Goal: Task Accomplishment & Management: Manage account settings

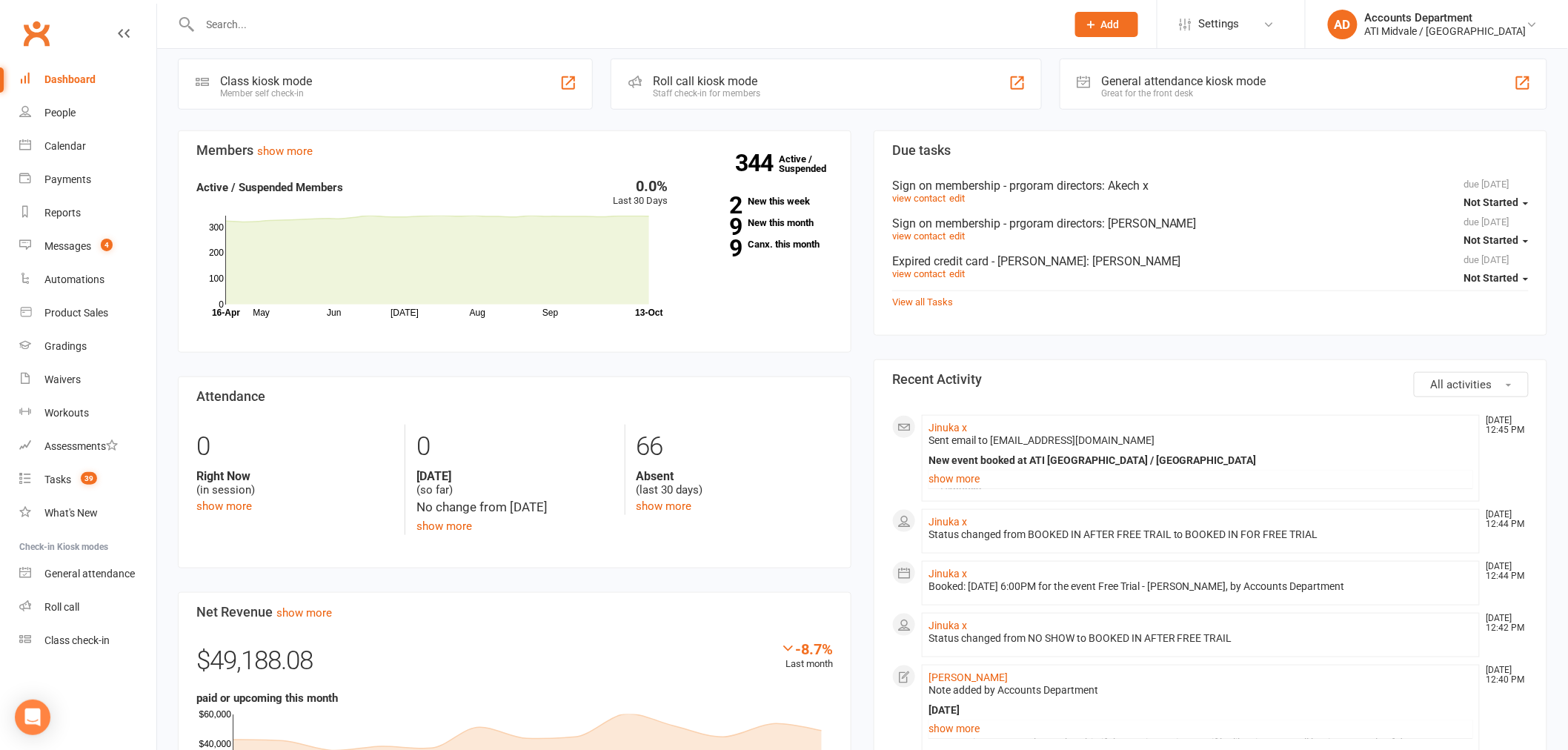
click at [54, 77] on div "Dashboard" at bounding box center [70, 80] width 51 height 12
click at [245, 28] on input "text" at bounding box center [625, 25] width 860 height 21
type input "jo"
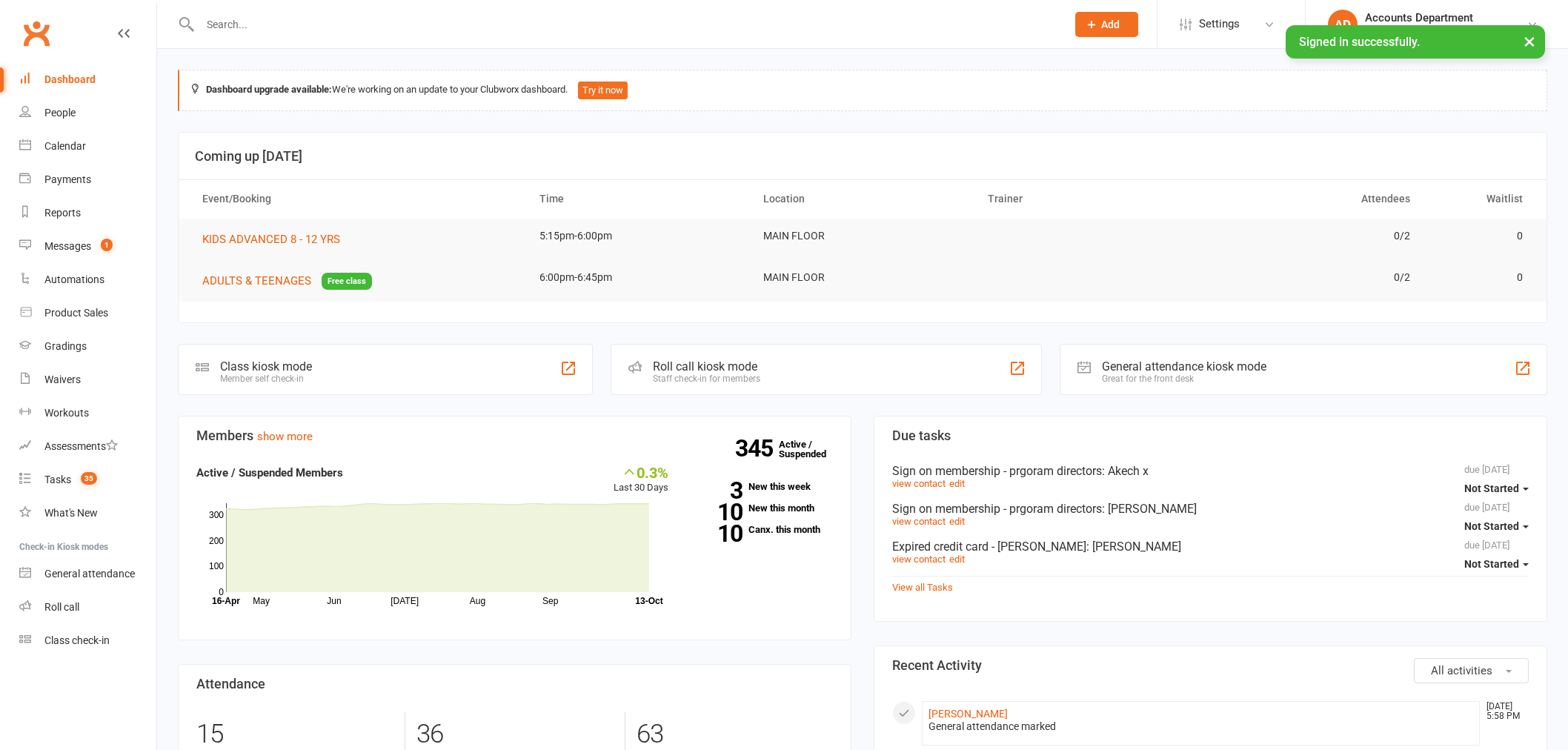
click at [283, 26] on input "text" at bounding box center [625, 25] width 860 height 21
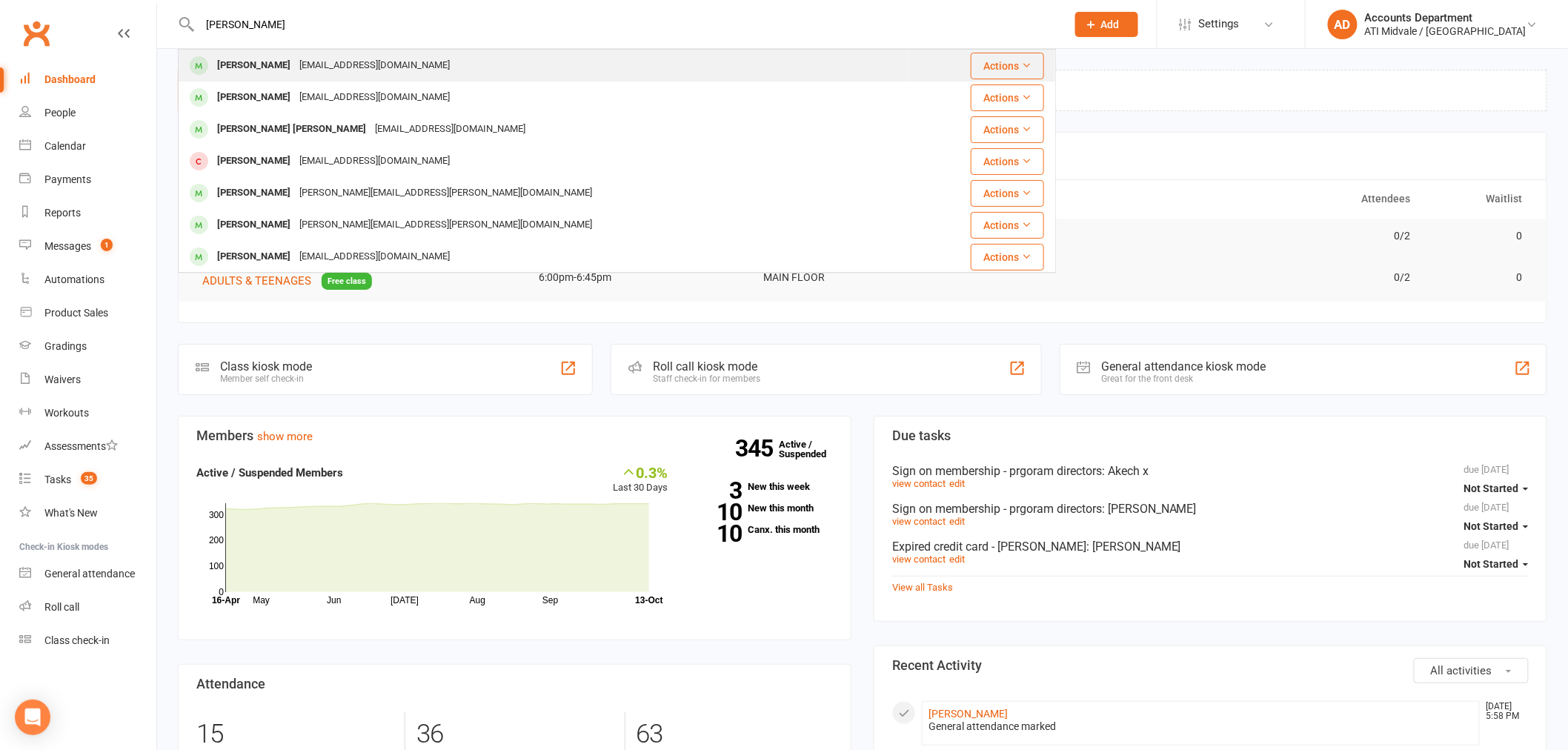
type input "[PERSON_NAME]"
click at [277, 62] on div "[PERSON_NAME]" at bounding box center [254, 65] width 82 height 22
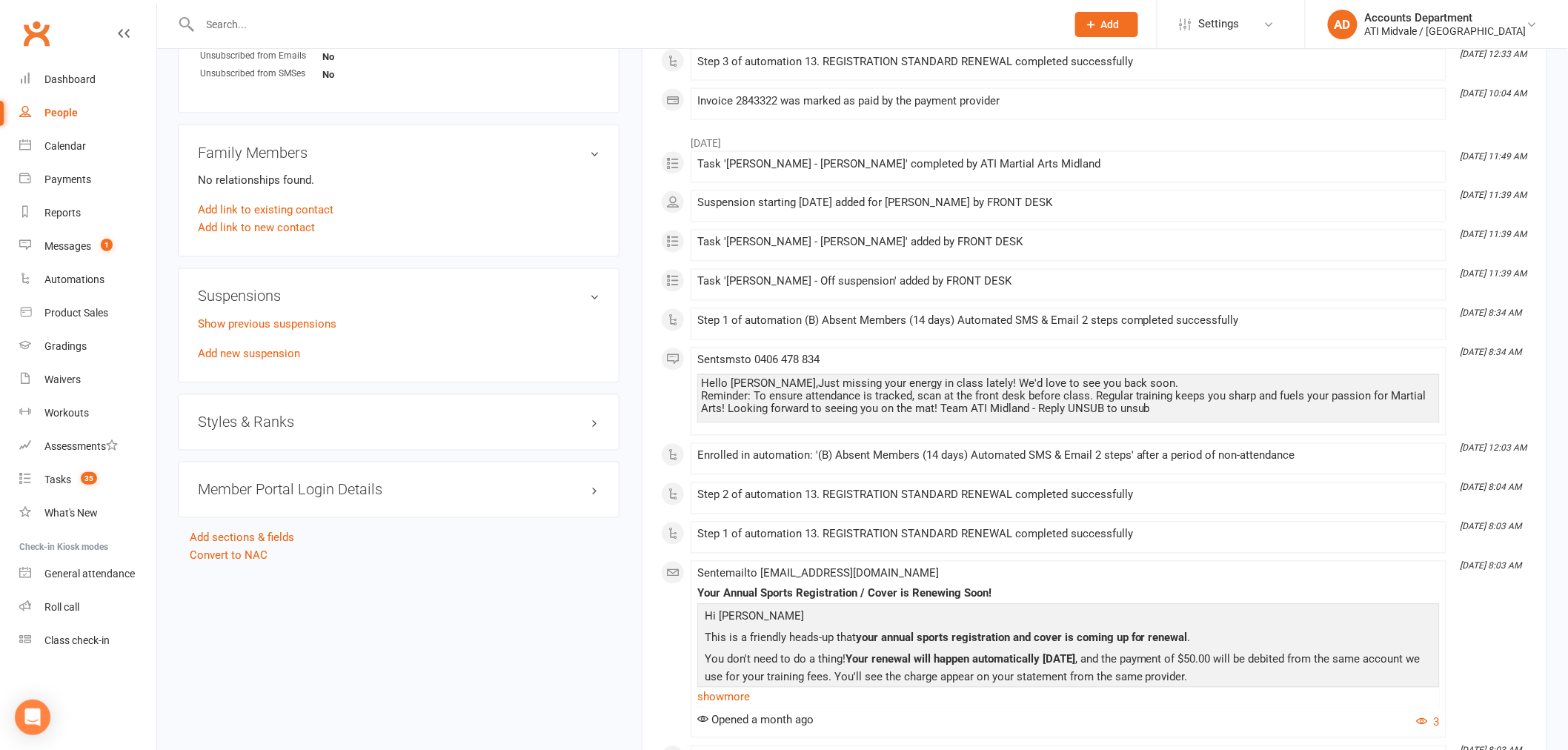
scroll to position [906, 0]
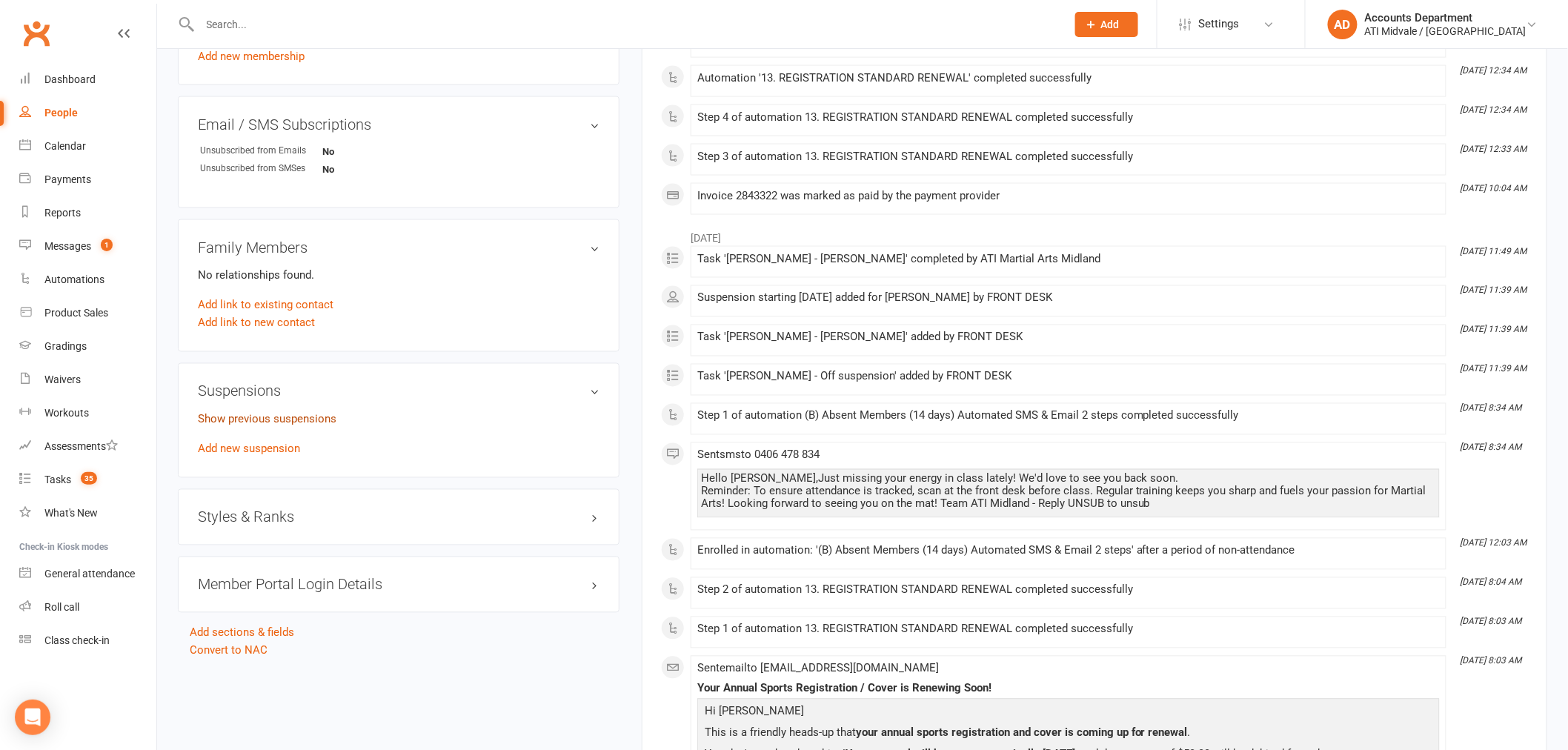
click at [308, 418] on link "Show previous suspensions" at bounding box center [267, 419] width 139 height 14
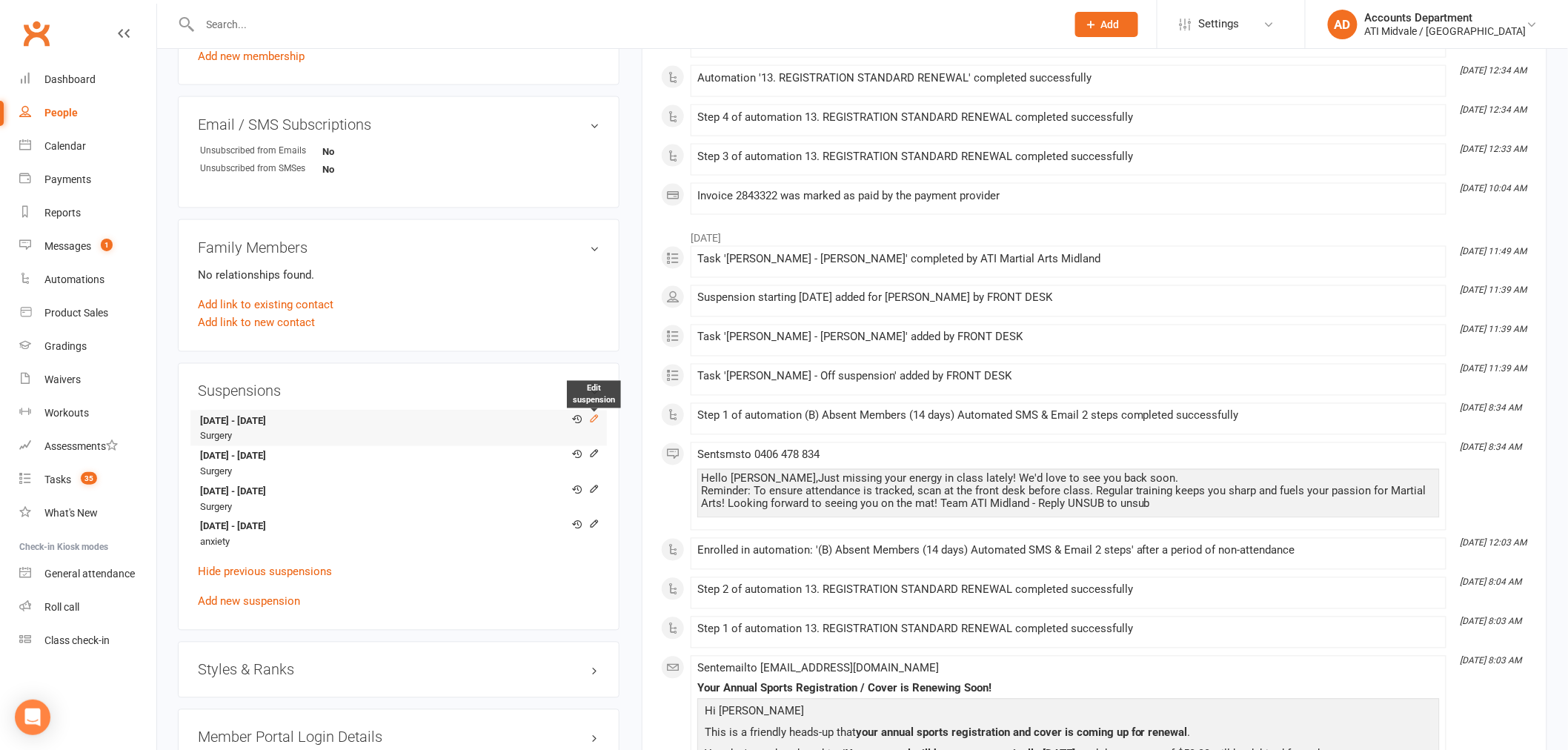
click at [595, 416] on icon at bounding box center [595, 418] width 10 height 10
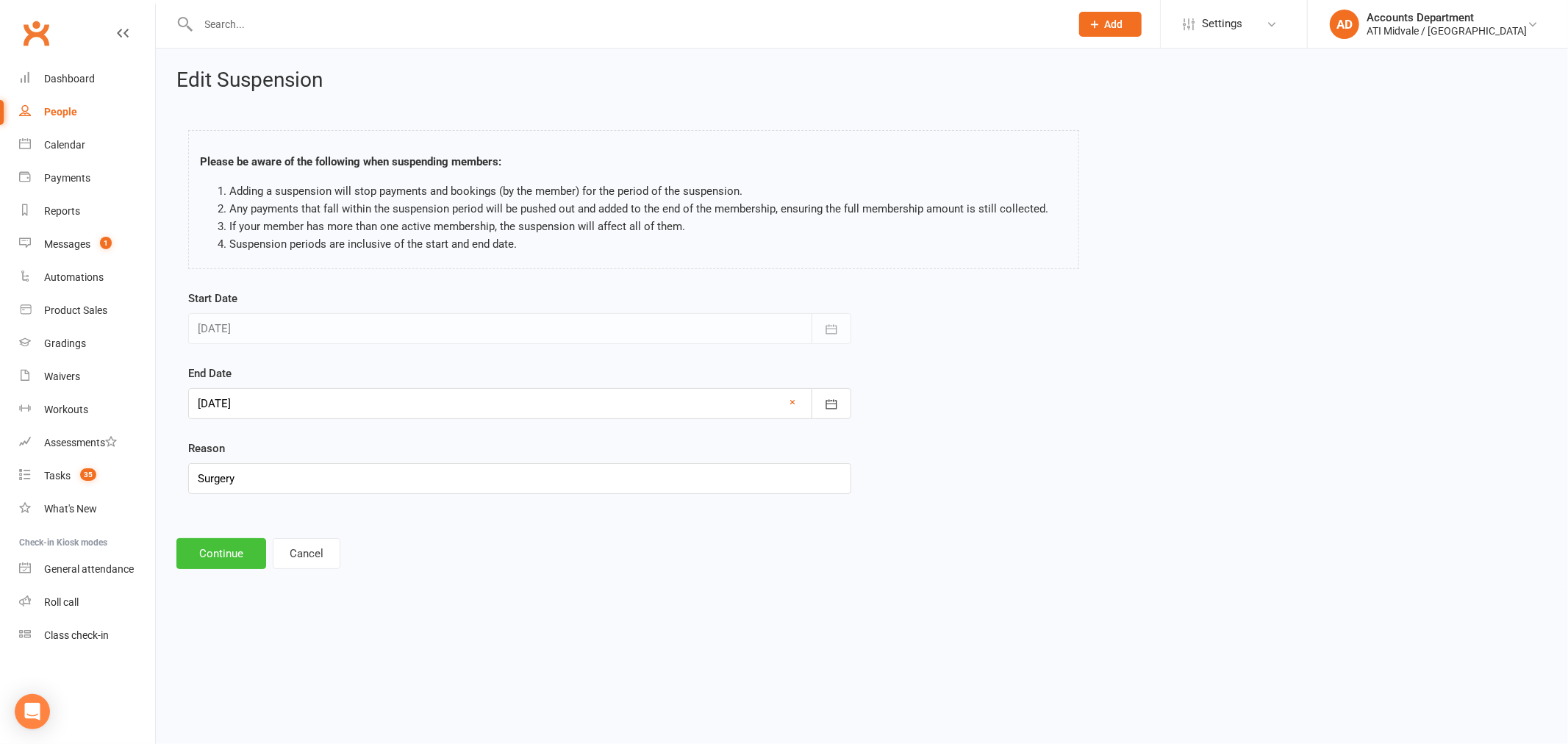
click at [237, 559] on button "Continue" at bounding box center [221, 554] width 90 height 31
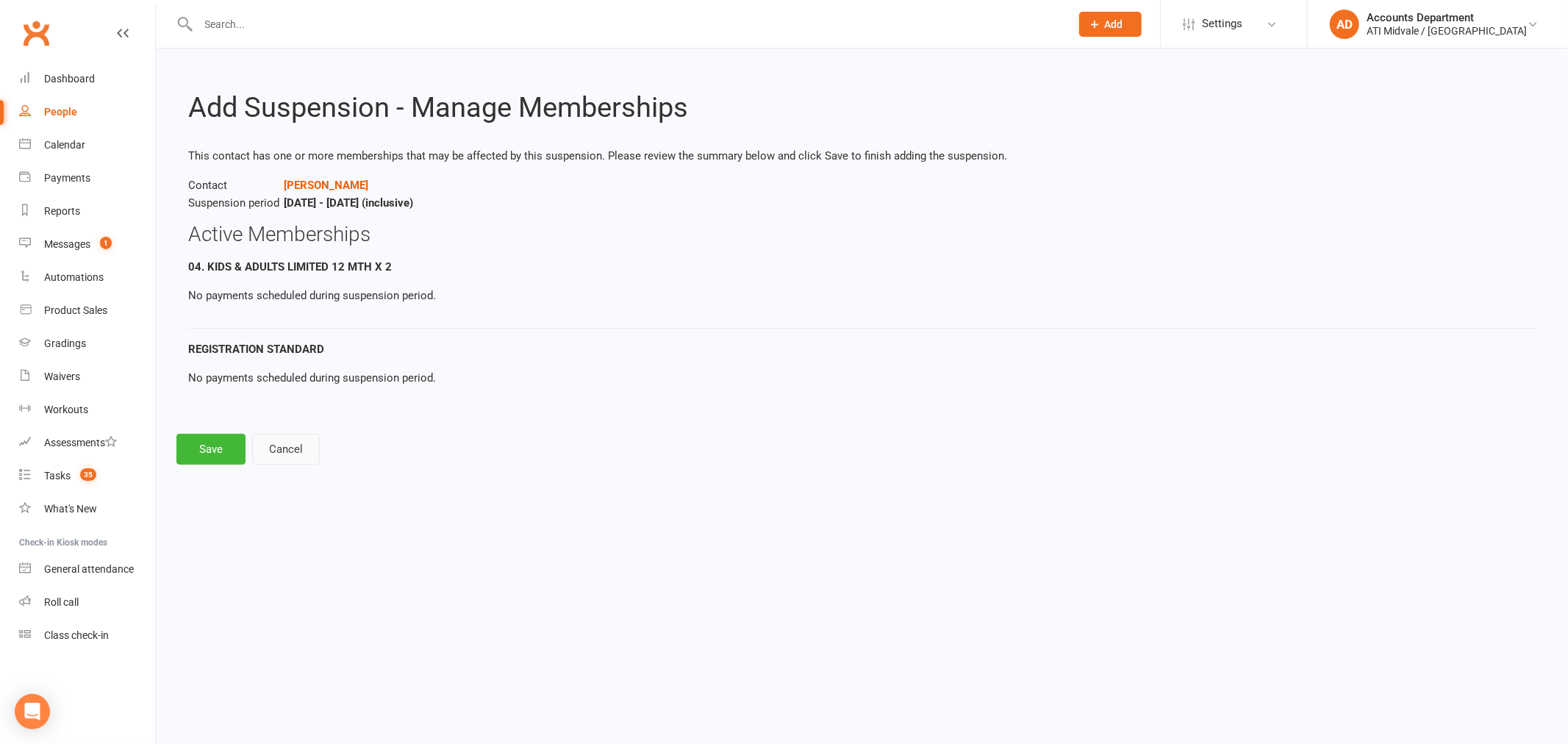
click at [294, 452] on button "Cancel" at bounding box center [286, 449] width 68 height 31
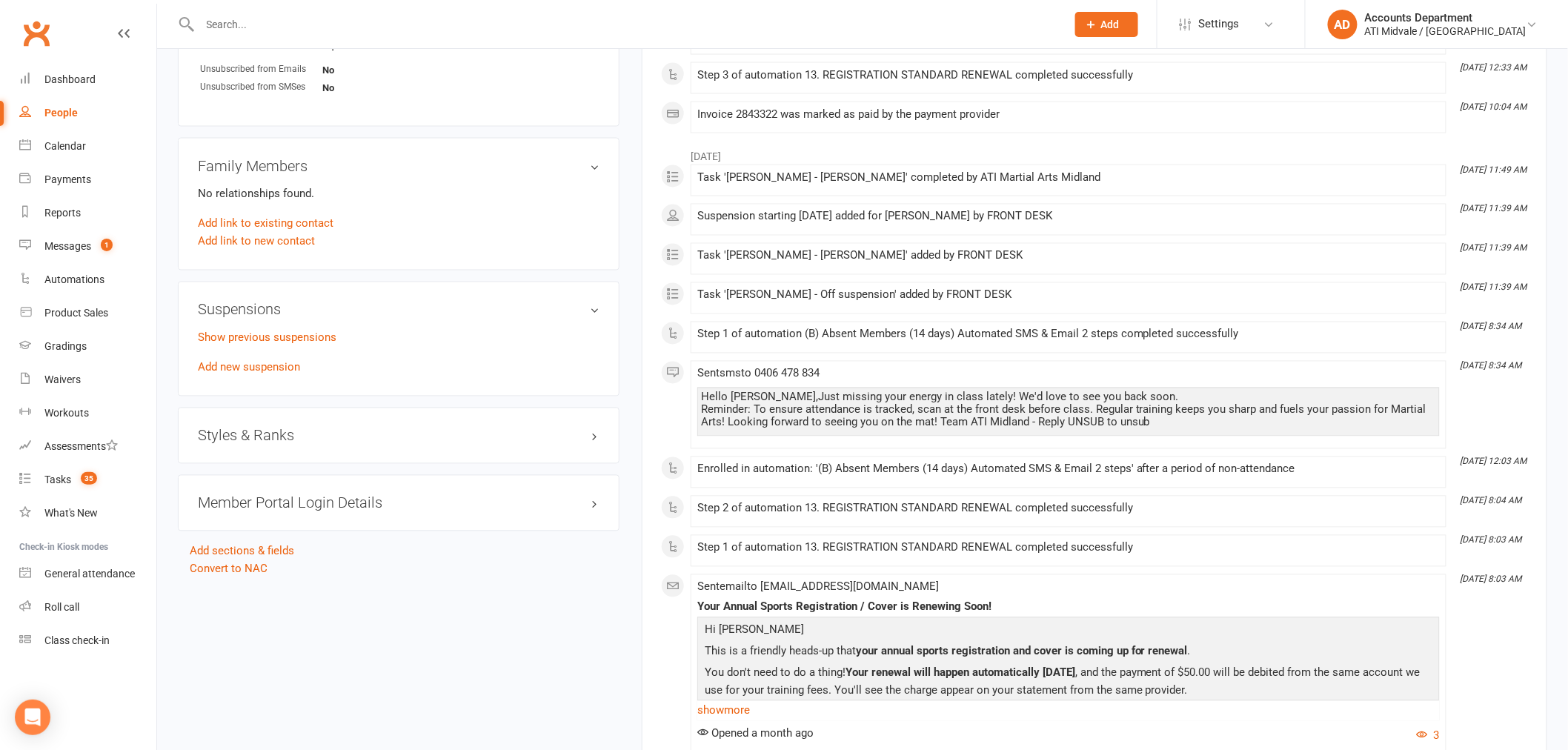
scroll to position [988, 0]
click at [260, 364] on link "Add new suspension" at bounding box center [249, 367] width 102 height 14
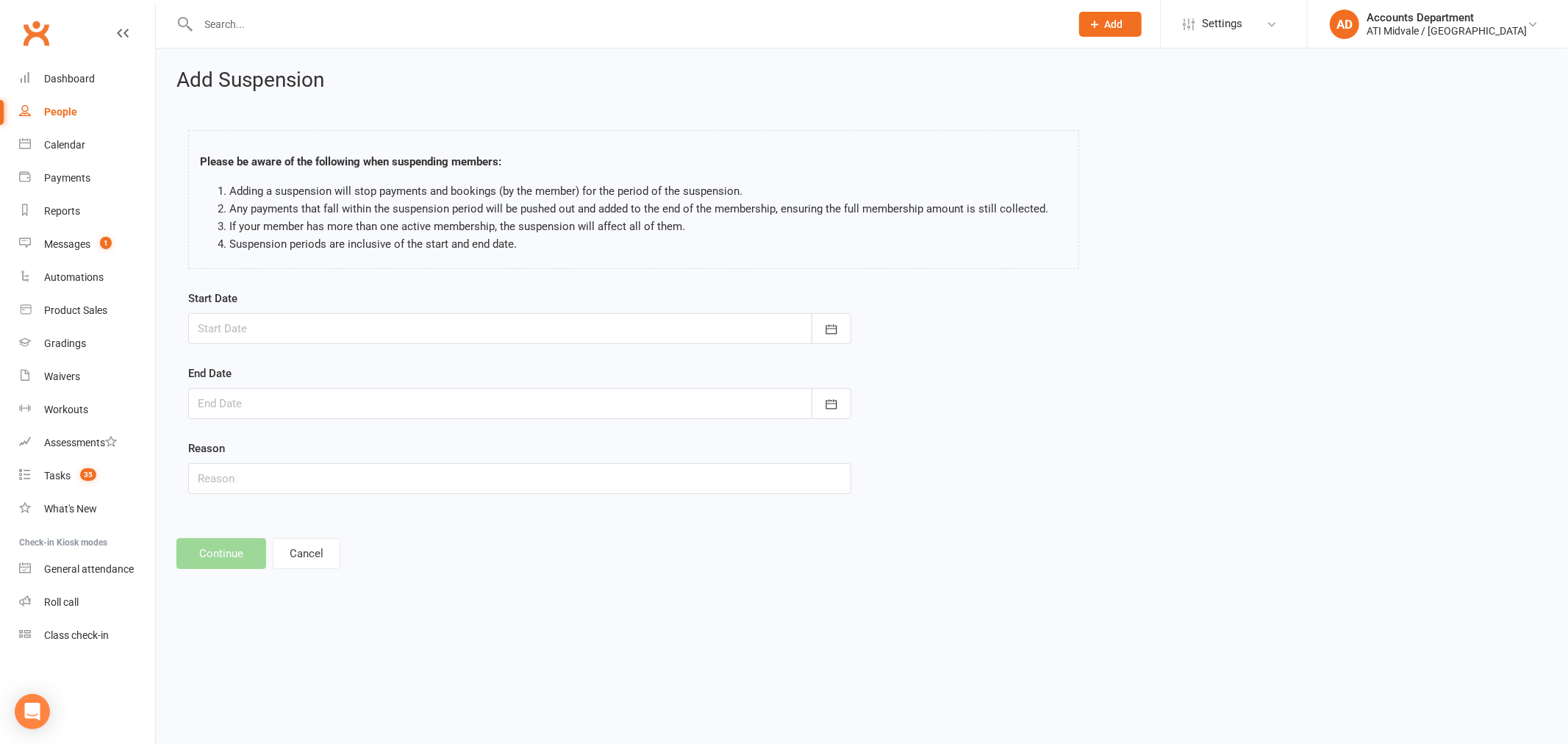
click at [371, 326] on div at bounding box center [519, 329] width 663 height 31
click at [281, 474] on span "13" at bounding box center [280, 478] width 12 height 12
type input "[DATE]"
click at [277, 399] on div at bounding box center [519, 404] width 663 height 31
click at [313, 547] on span "14" at bounding box center [312, 553] width 12 height 12
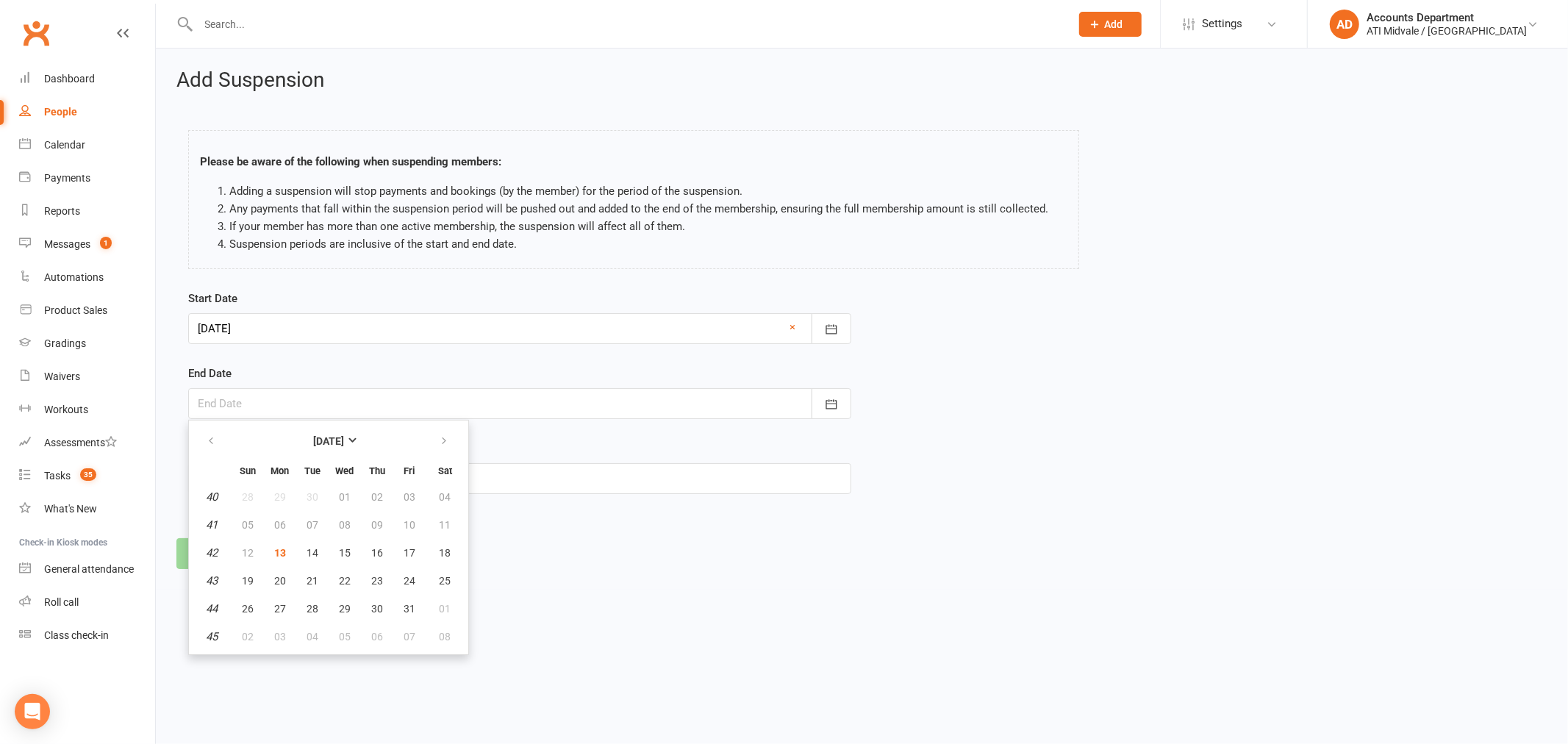
type input "[DATE]"
click at [233, 554] on button "Continue" at bounding box center [221, 554] width 90 height 31
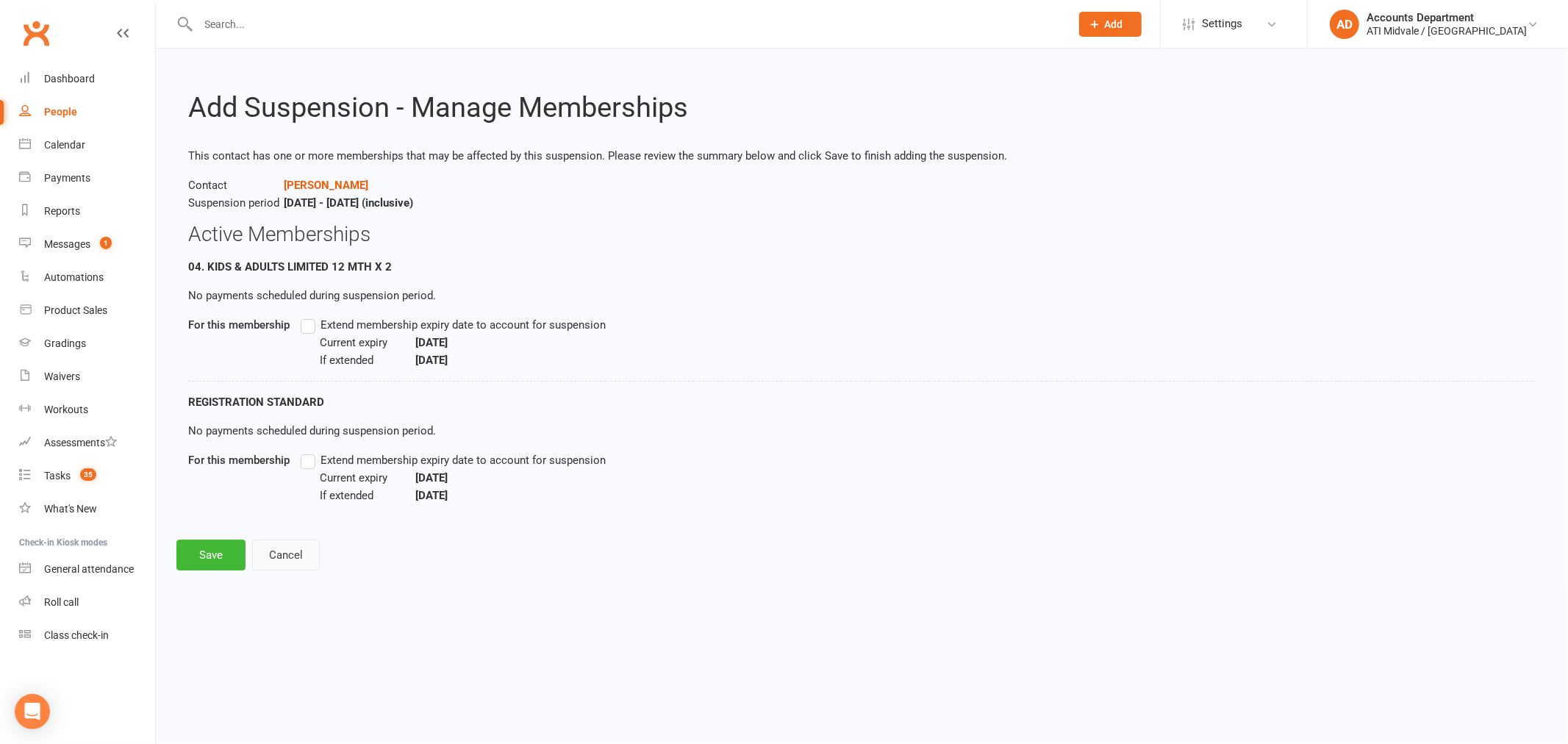
click at [289, 554] on button "Cancel" at bounding box center [286, 555] width 68 height 31
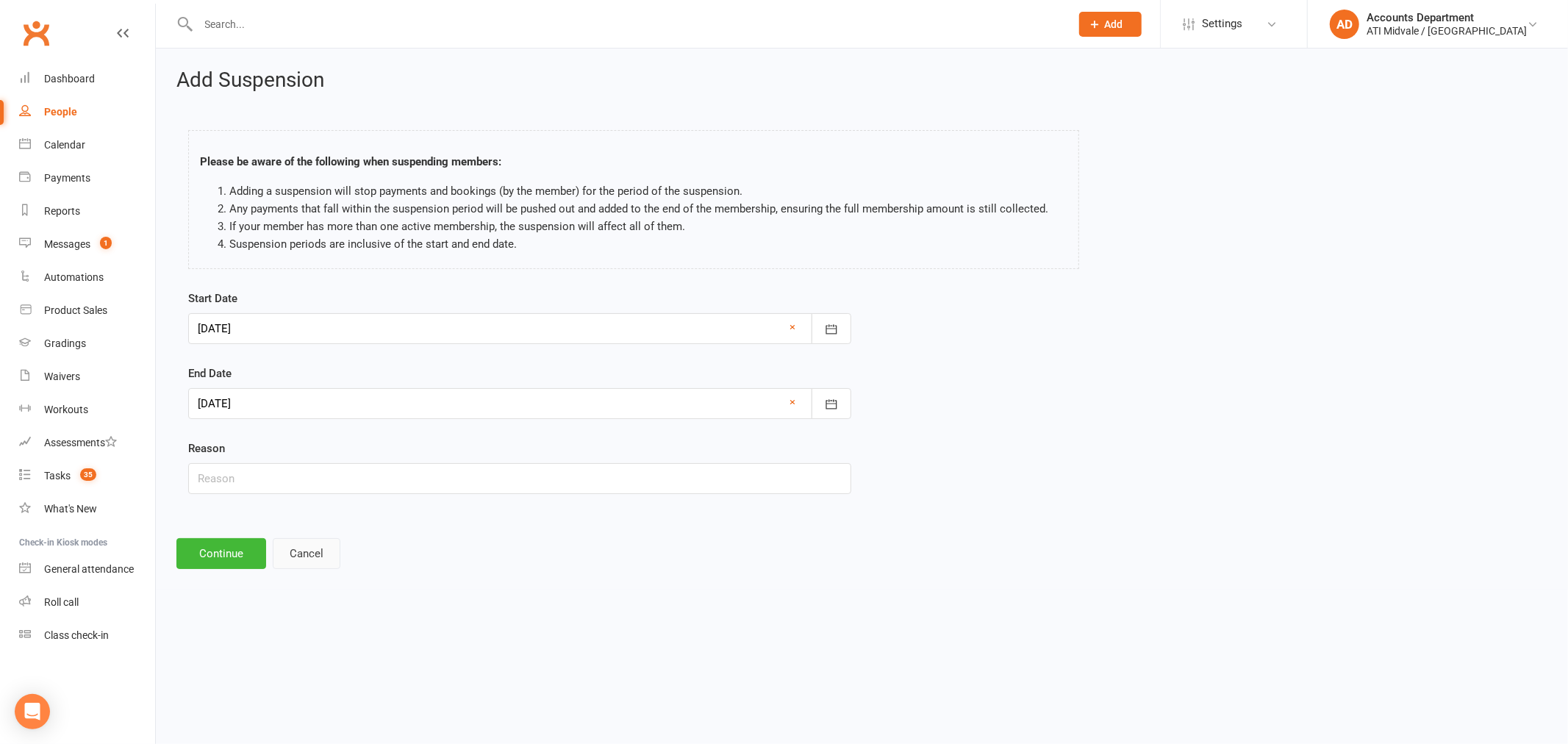
click at [318, 554] on button "Cancel" at bounding box center [306, 554] width 68 height 31
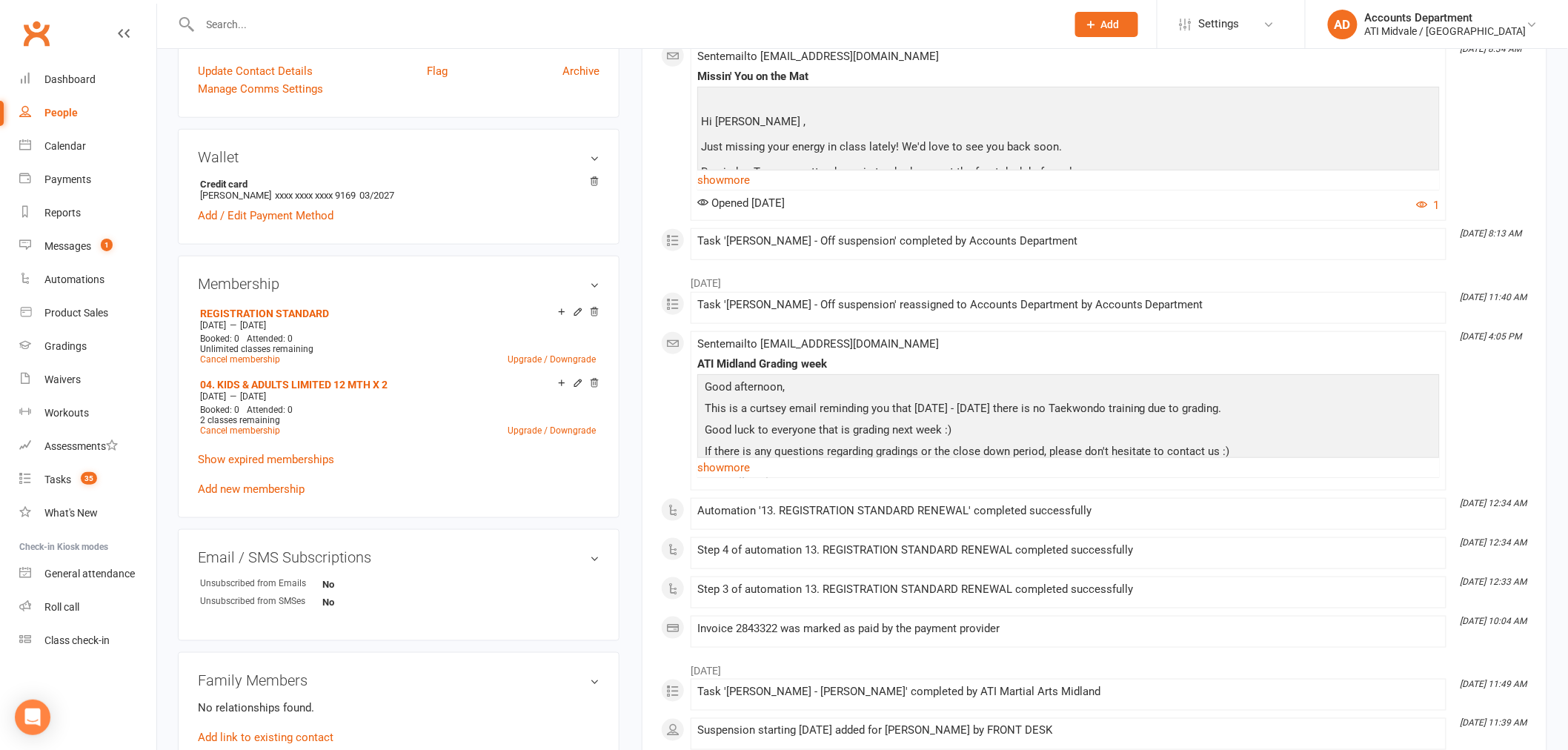
scroll to position [494, 0]
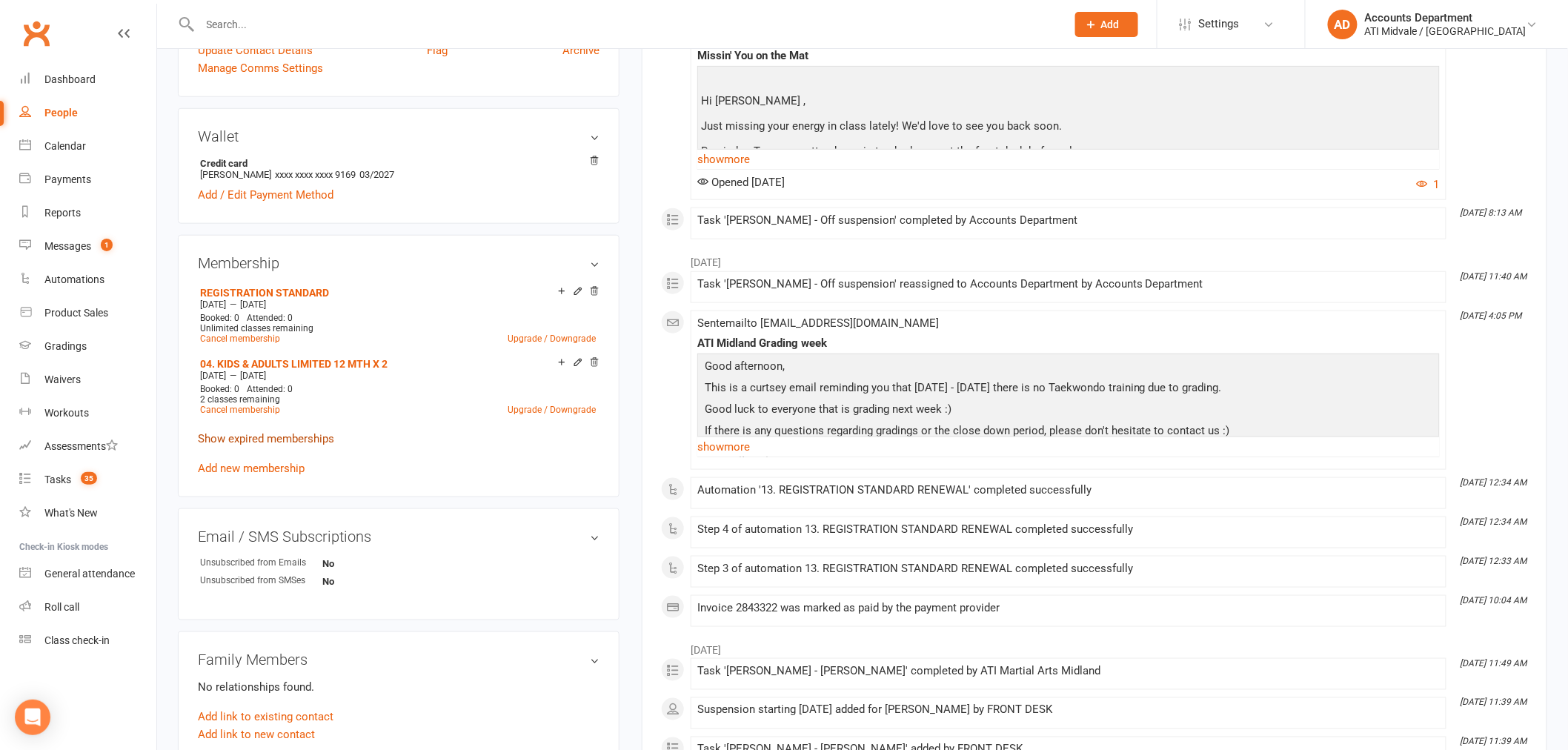
click at [286, 434] on link "Show expired memberships" at bounding box center [266, 439] width 136 height 14
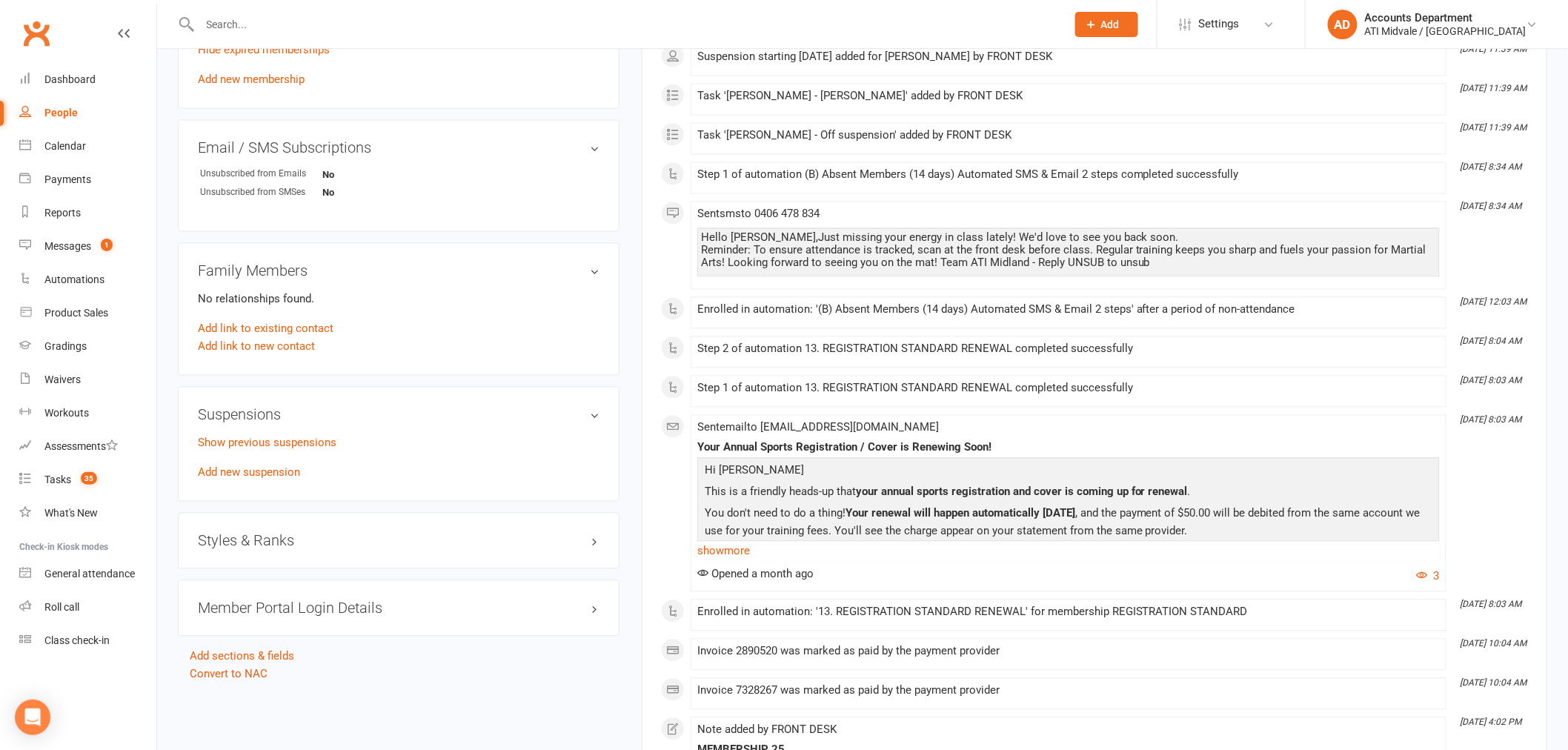
scroll to position [1153, 0]
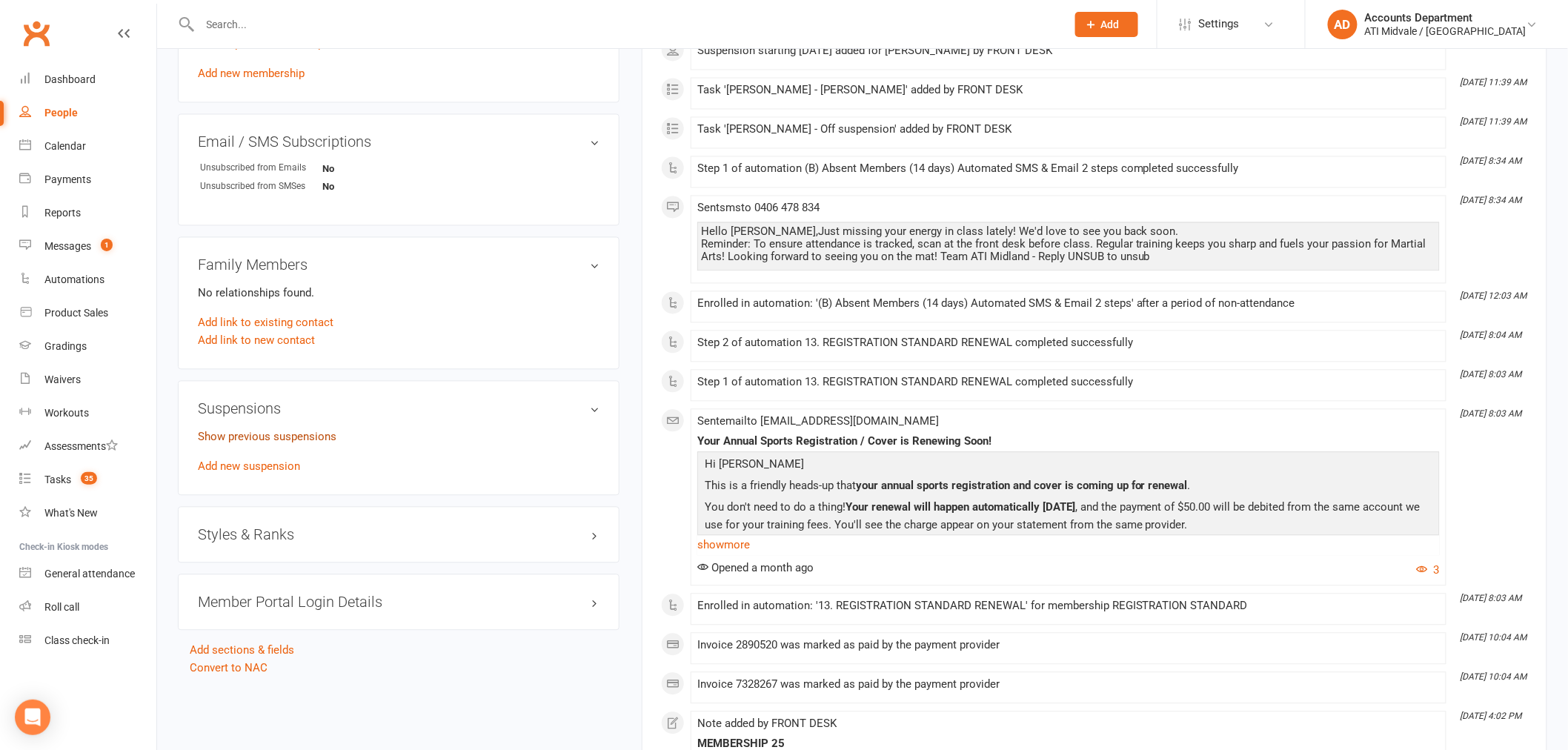
click at [291, 430] on link "Show previous suspensions" at bounding box center [267, 437] width 139 height 14
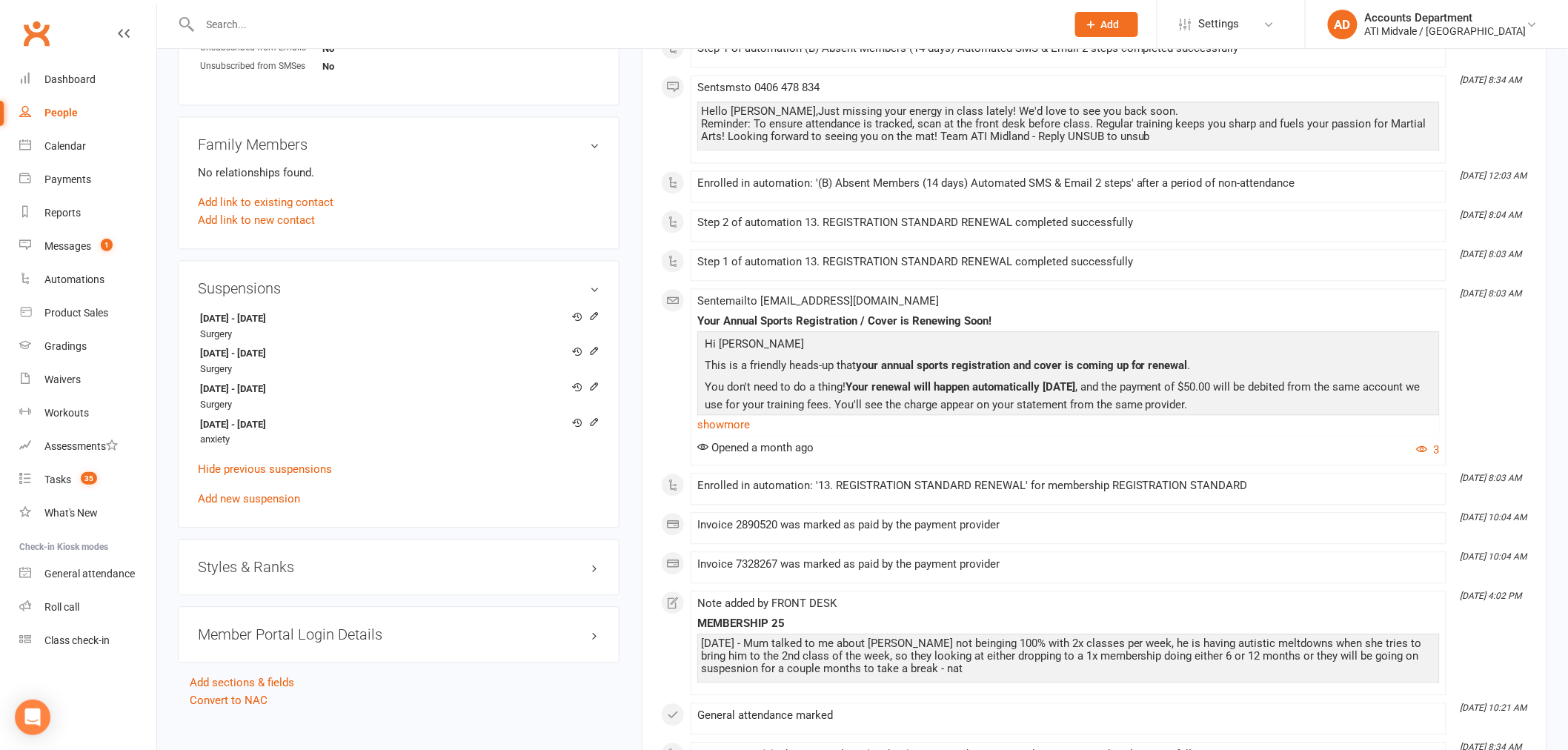
scroll to position [1234, 0]
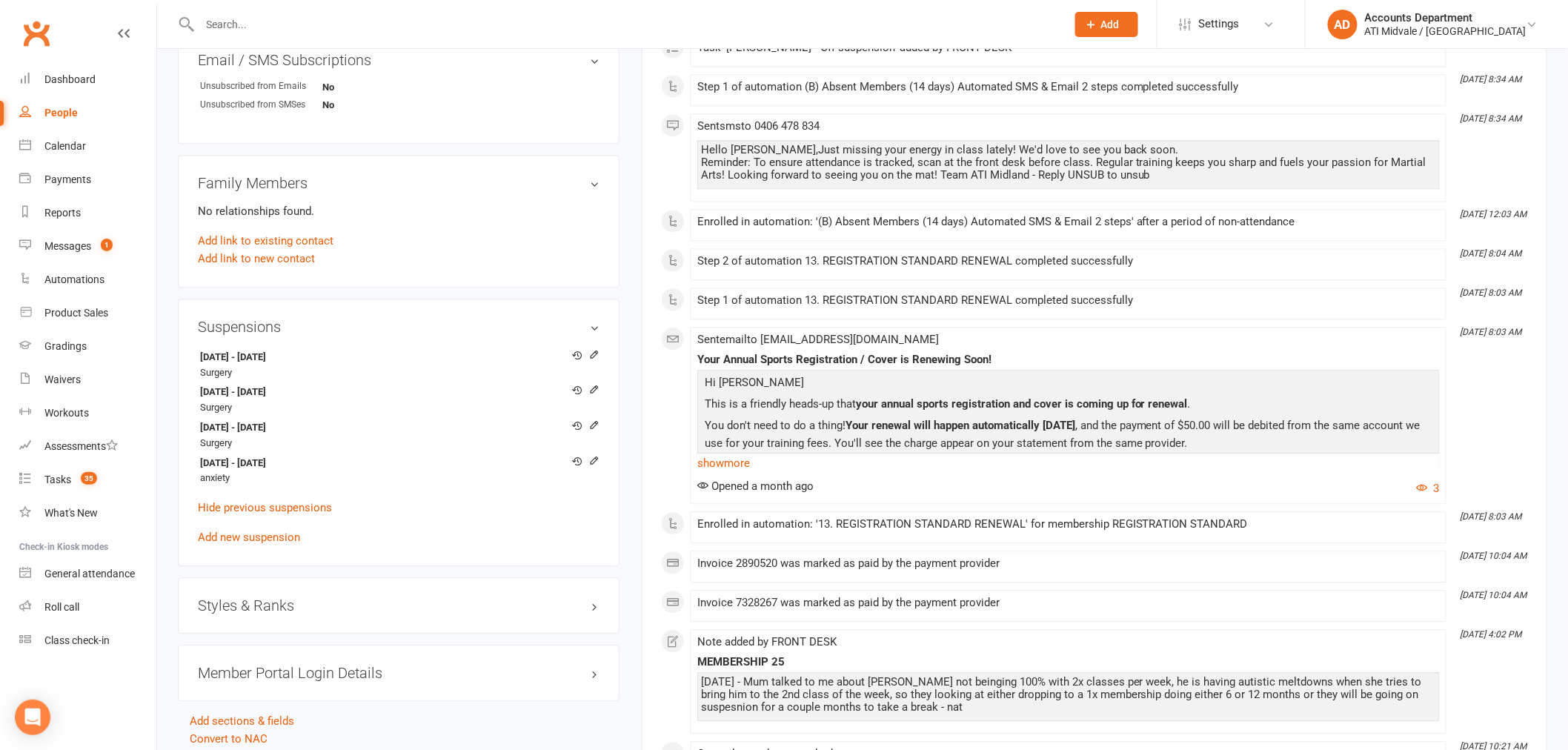
click at [56, 112] on div "People" at bounding box center [61, 112] width 33 height 12
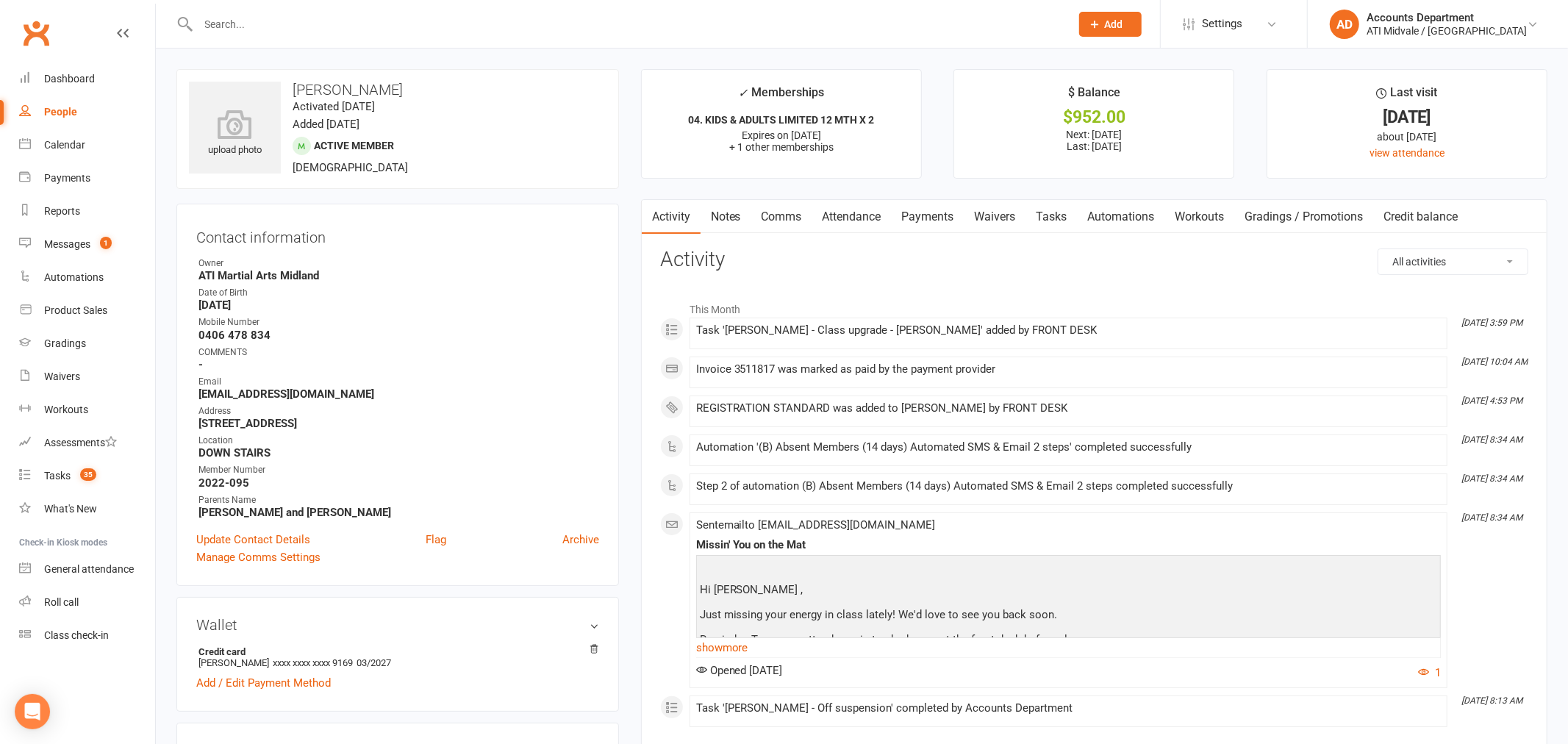
select select "100"
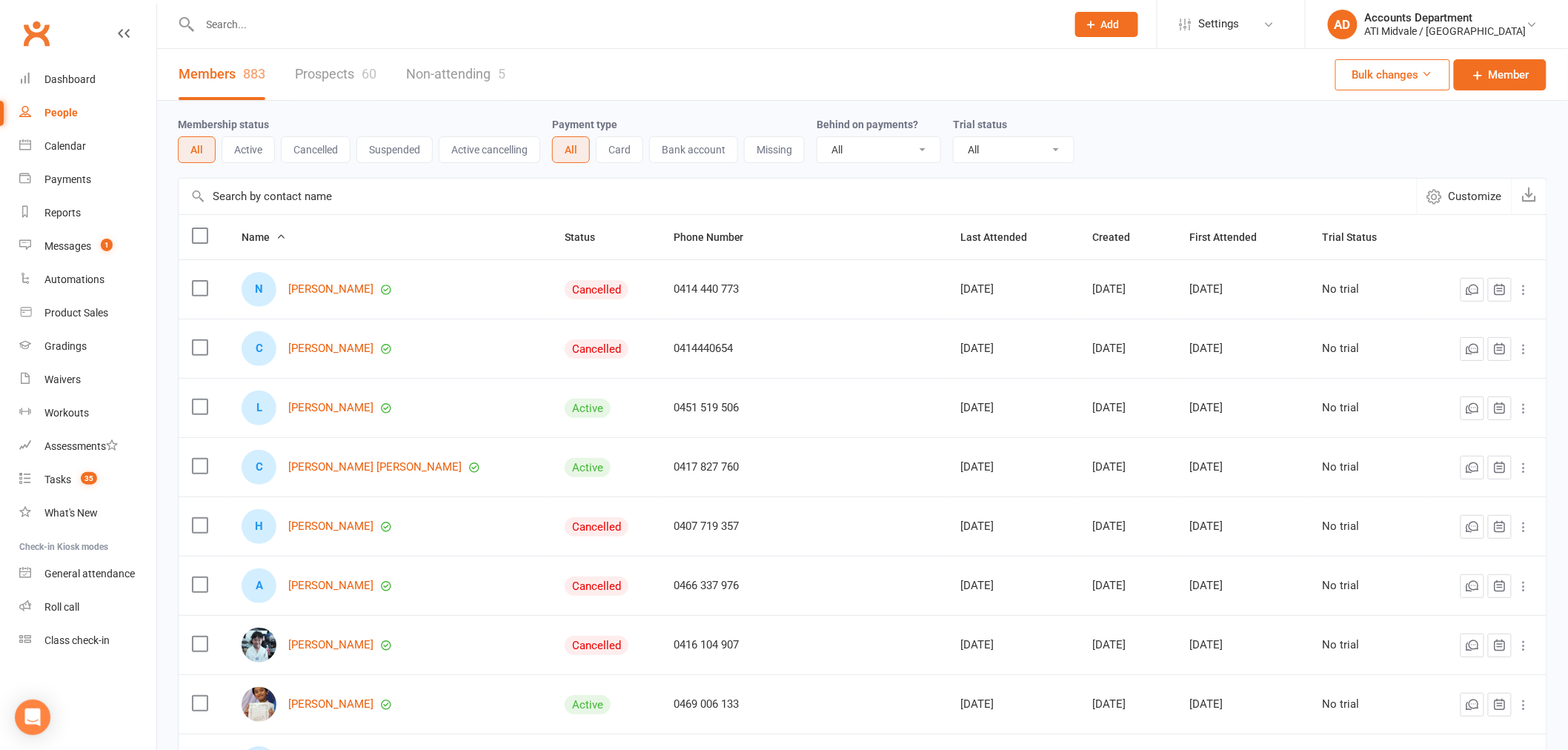
click at [247, 153] on button "Active" at bounding box center [247, 150] width 53 height 27
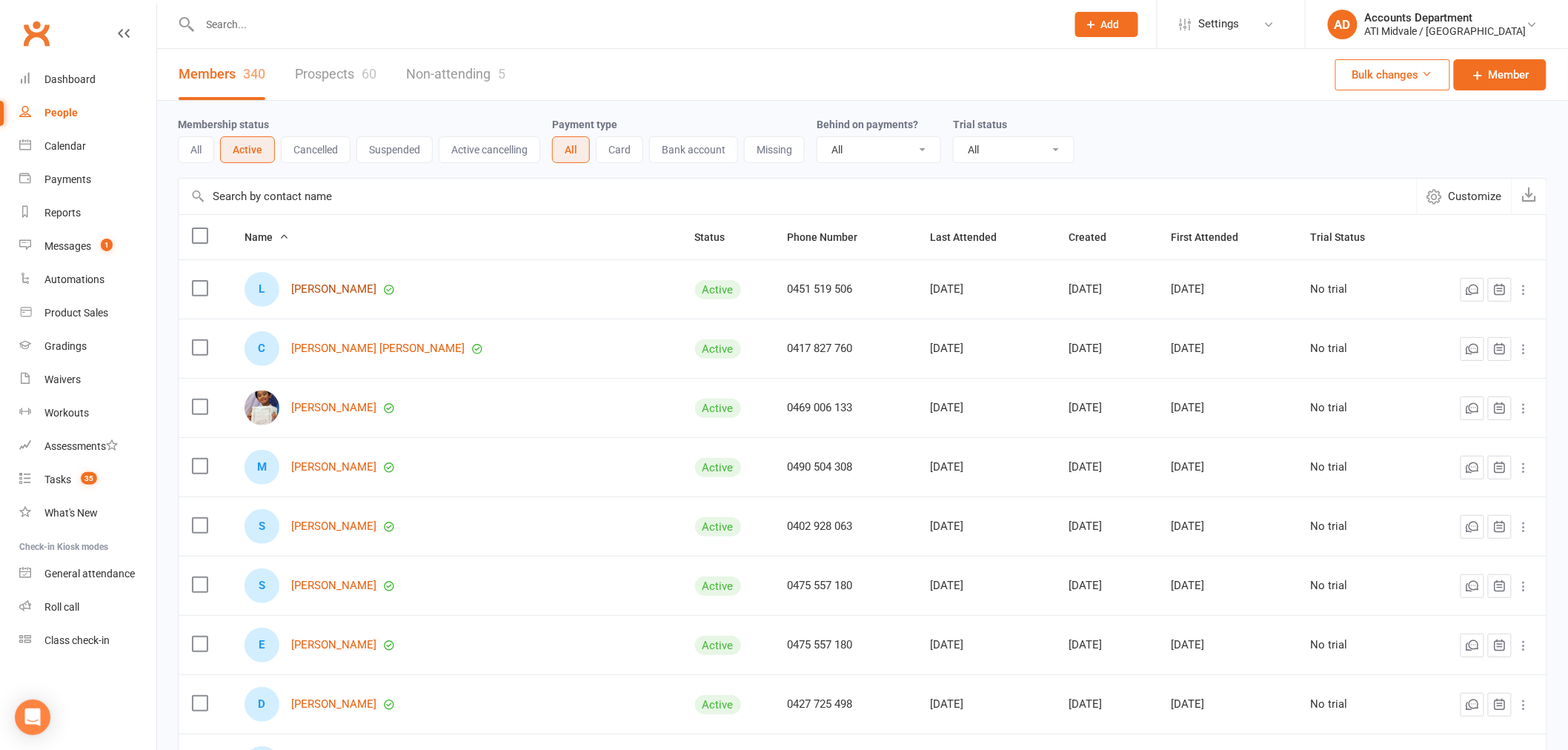
click at [327, 290] on link "[PERSON_NAME]" at bounding box center [334, 290] width 85 height 13
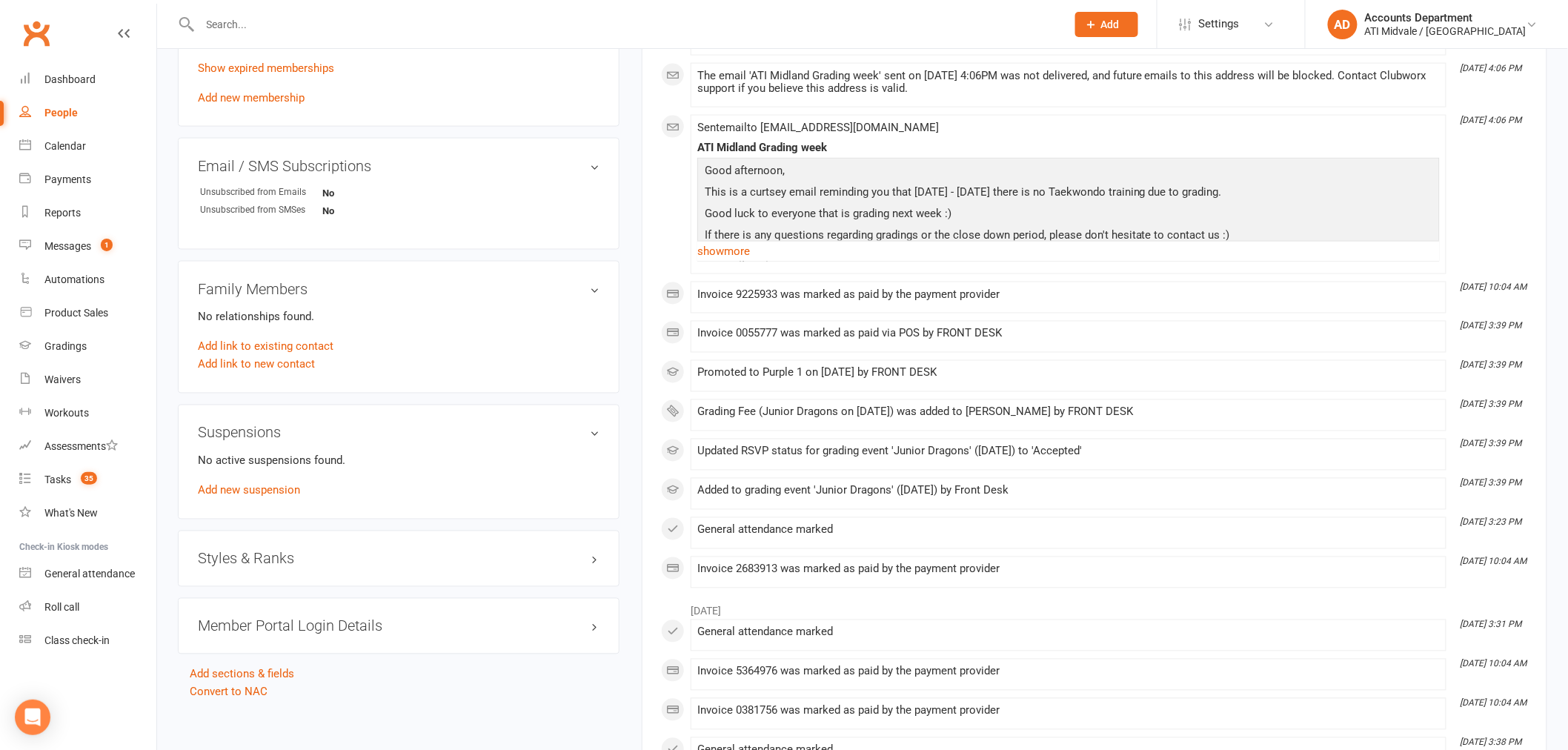
scroll to position [906, 0]
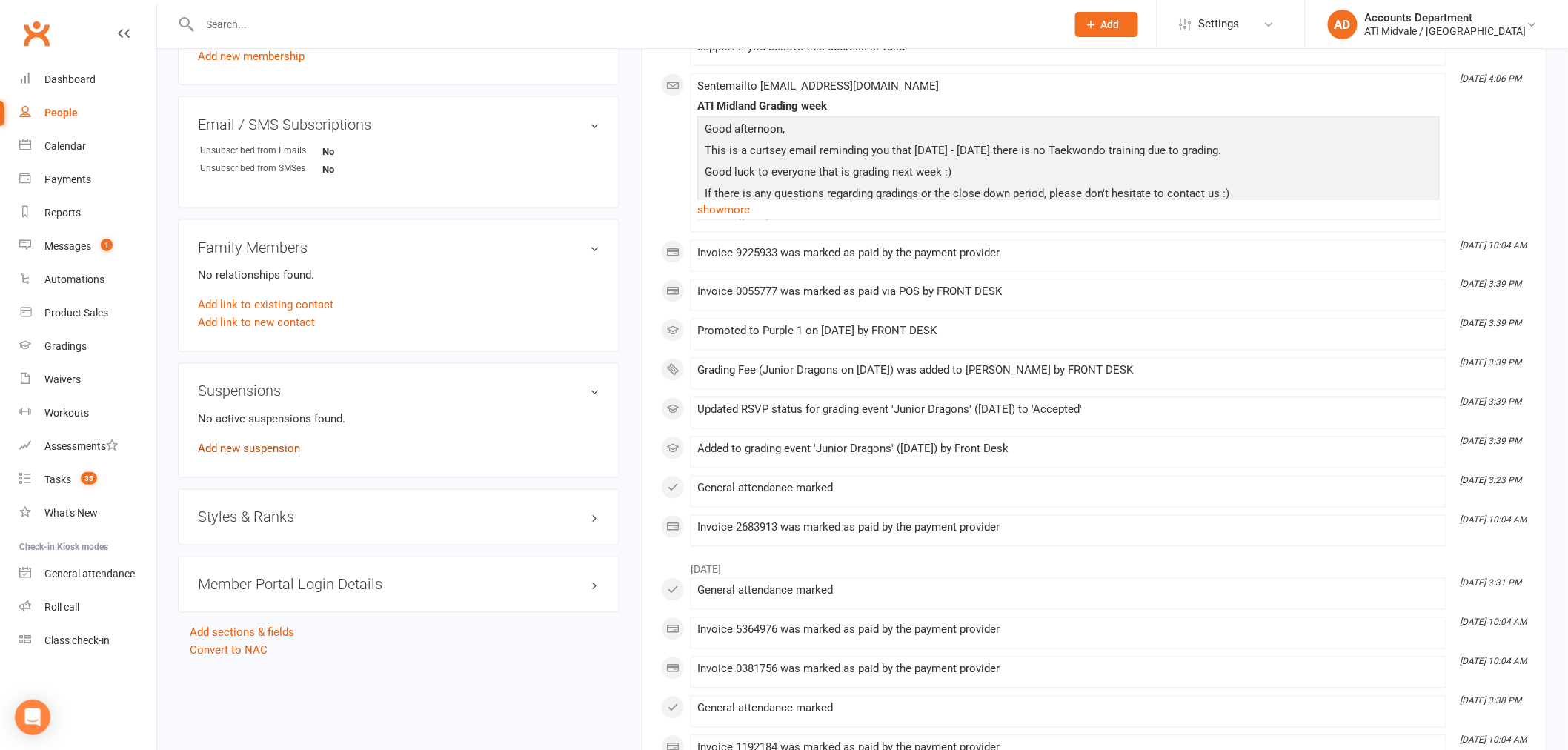
click at [250, 448] on link "Add new suspension" at bounding box center [249, 449] width 102 height 14
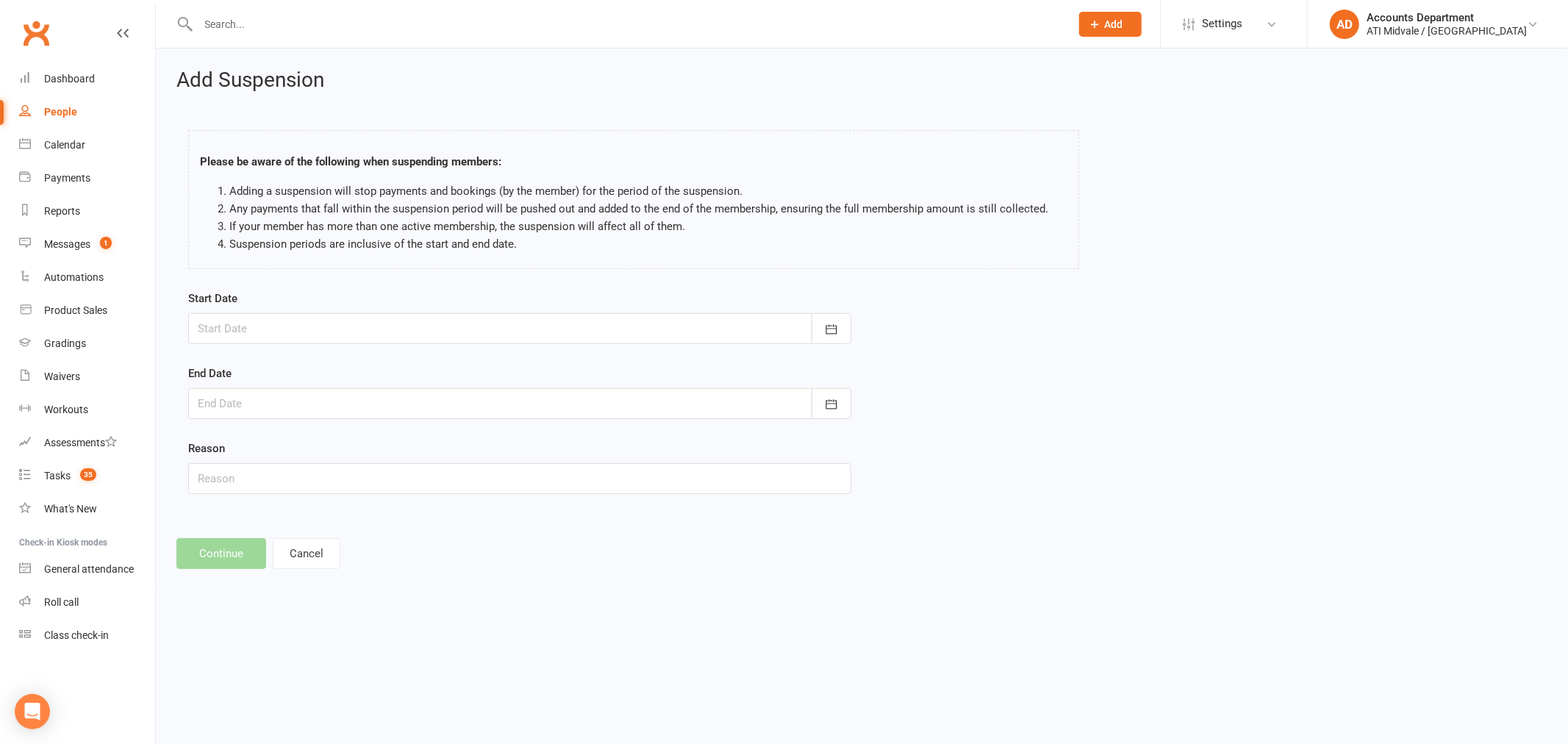
click at [368, 325] on div at bounding box center [519, 329] width 663 height 31
click at [274, 475] on span "13" at bounding box center [280, 478] width 12 height 12
type input "[DATE]"
click at [280, 402] on div at bounding box center [519, 404] width 663 height 31
click at [306, 548] on span "14" at bounding box center [312, 553] width 12 height 12
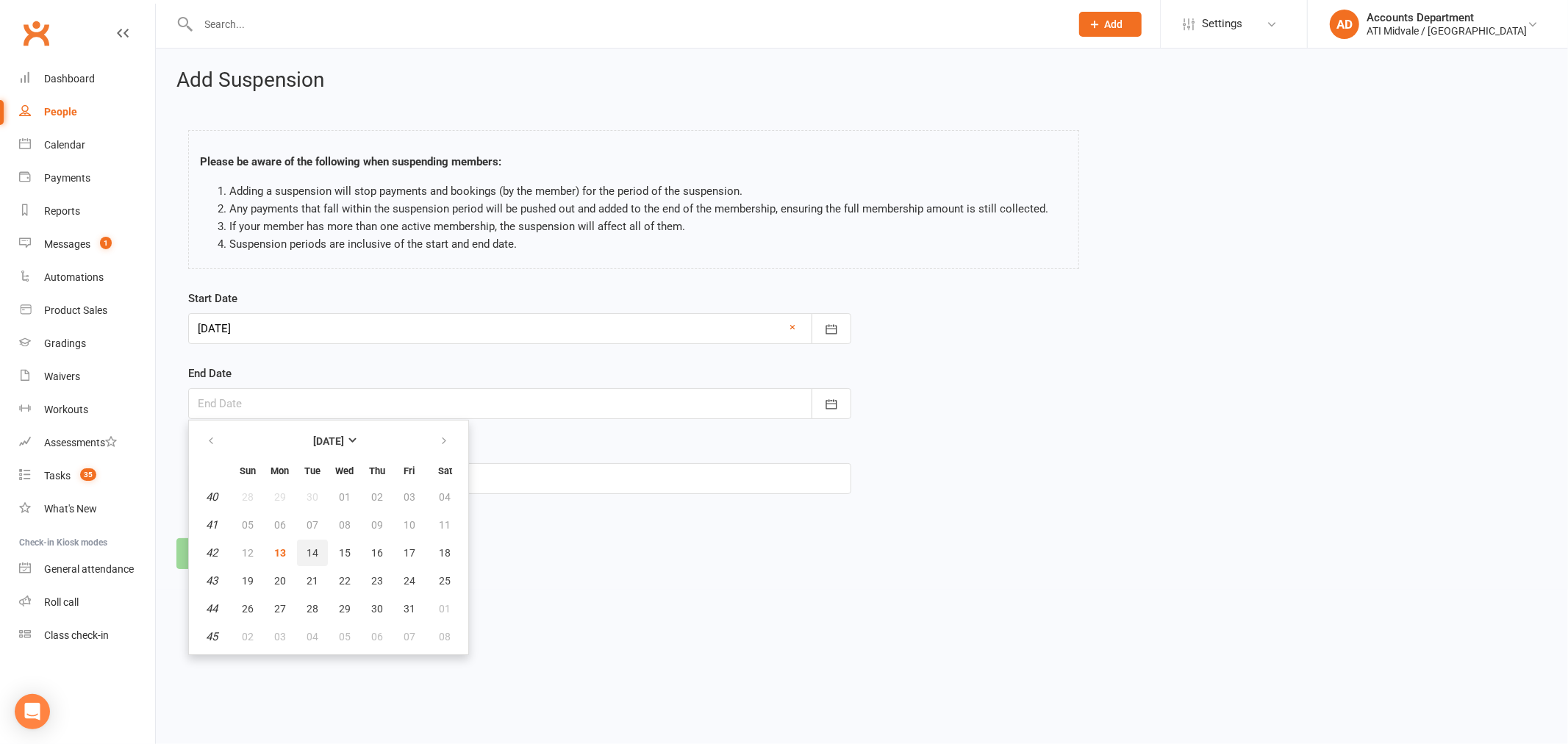
type input "[DATE]"
click at [232, 554] on button "Continue" at bounding box center [221, 554] width 90 height 31
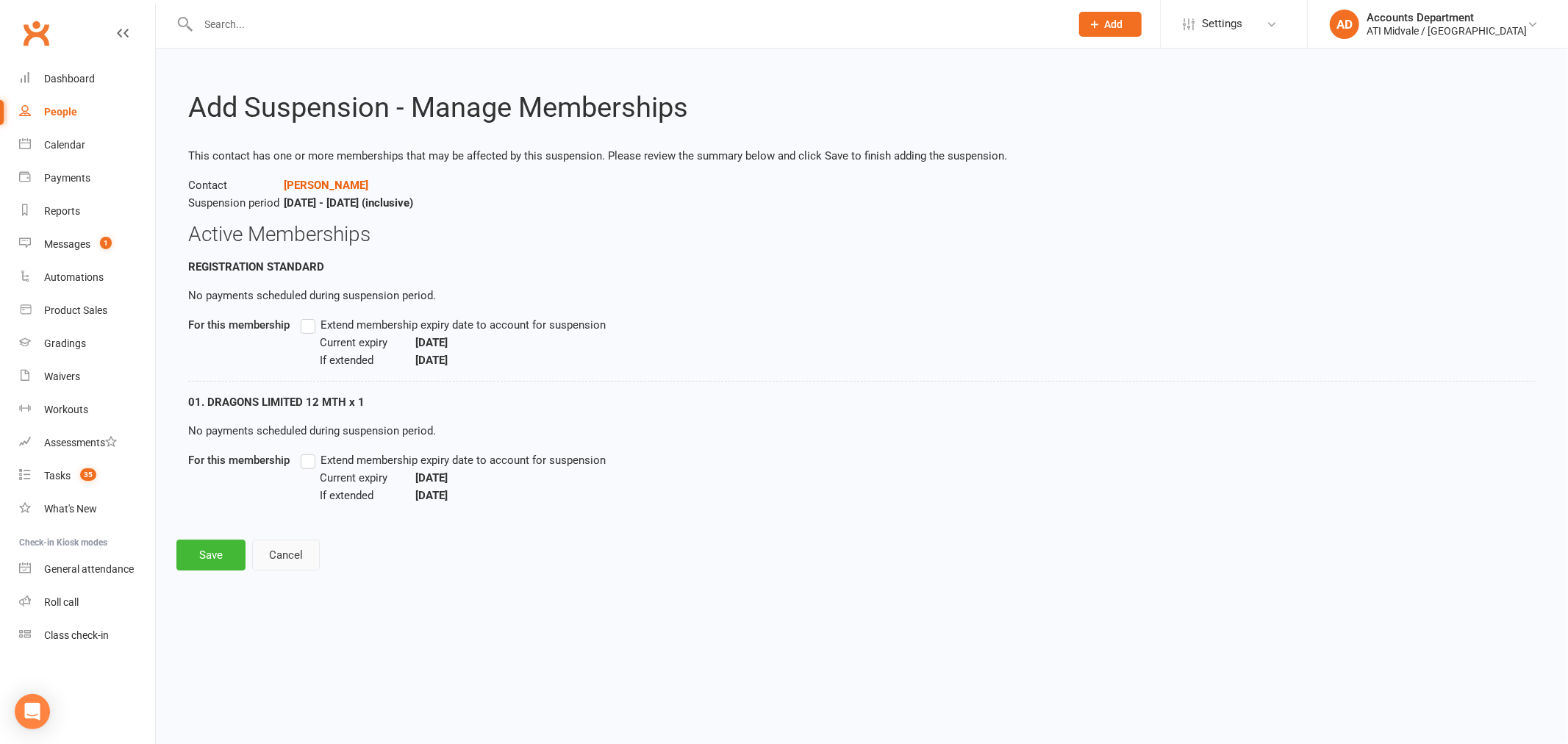
click at [278, 562] on button "Cancel" at bounding box center [286, 555] width 68 height 31
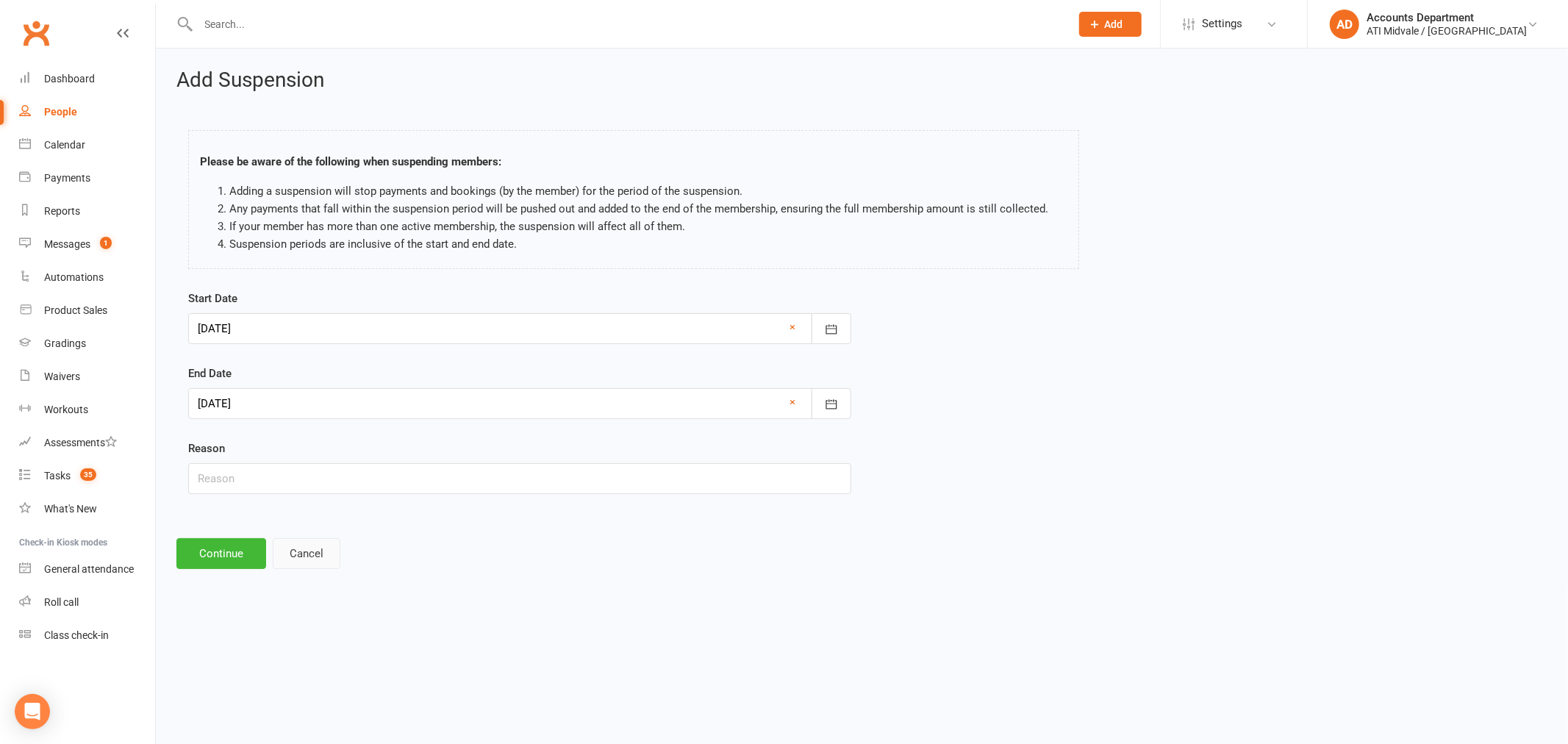
click at [298, 556] on button "Cancel" at bounding box center [306, 554] width 68 height 31
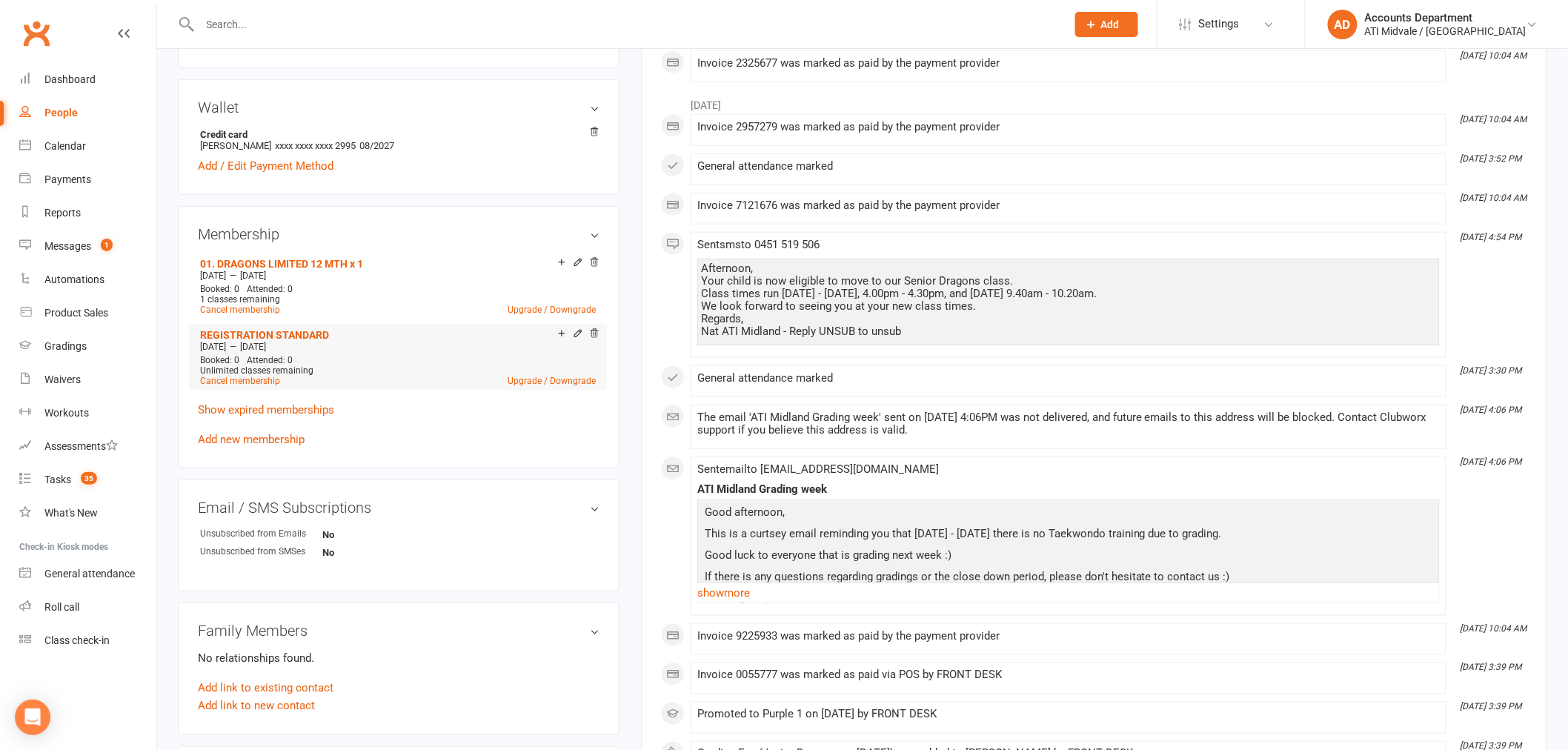
scroll to position [494, 0]
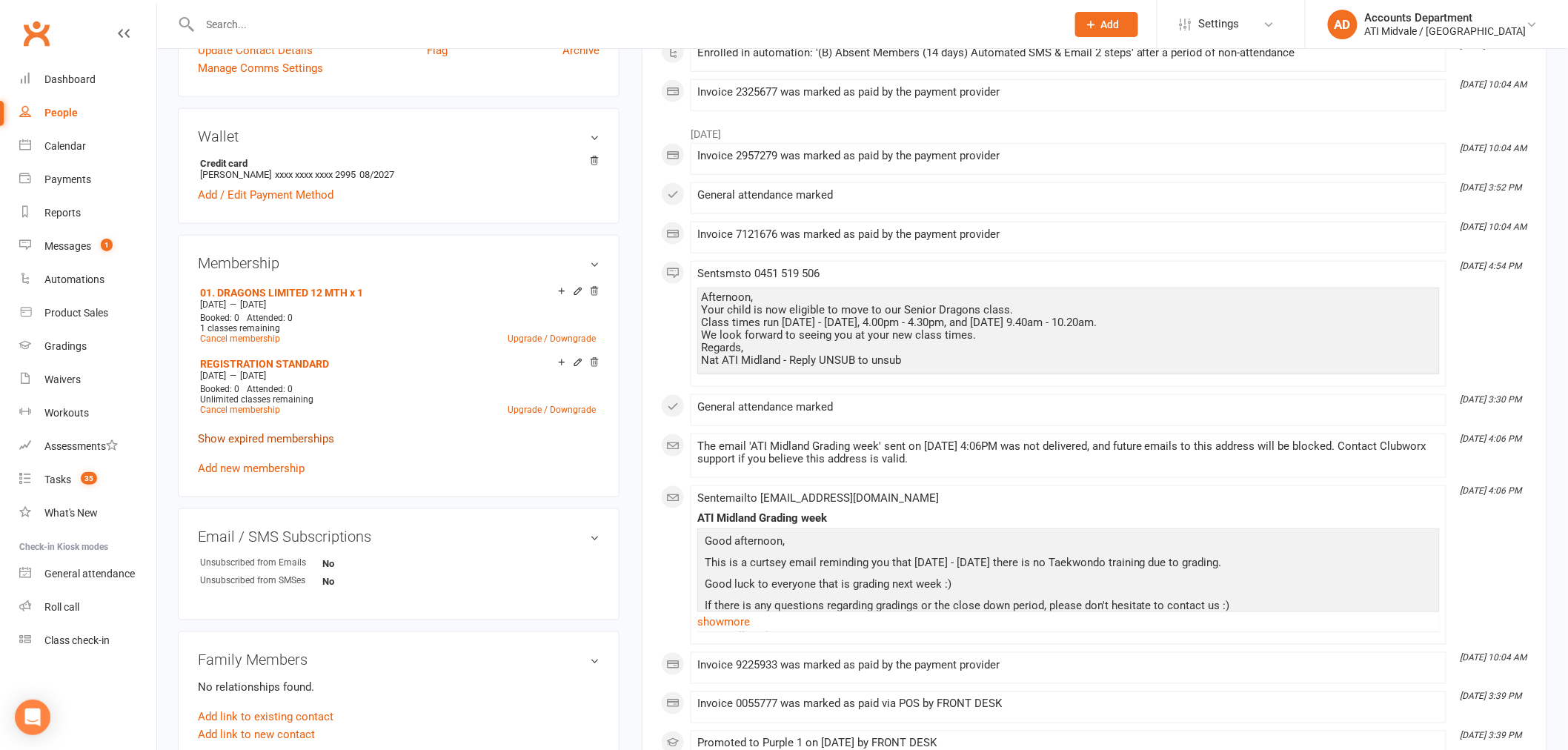
click at [292, 434] on link "Show expired memberships" at bounding box center [266, 439] width 136 height 14
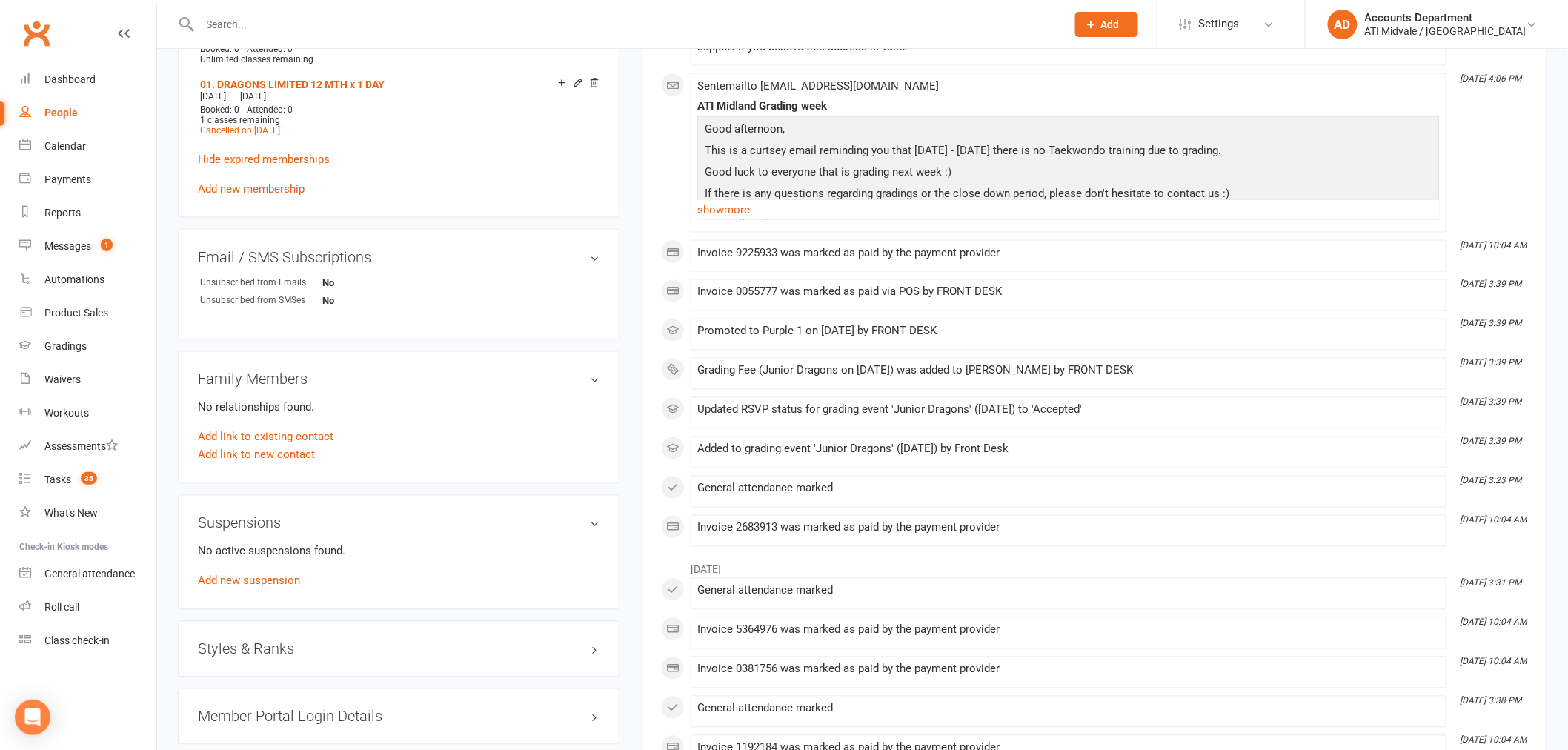
scroll to position [988, 0]
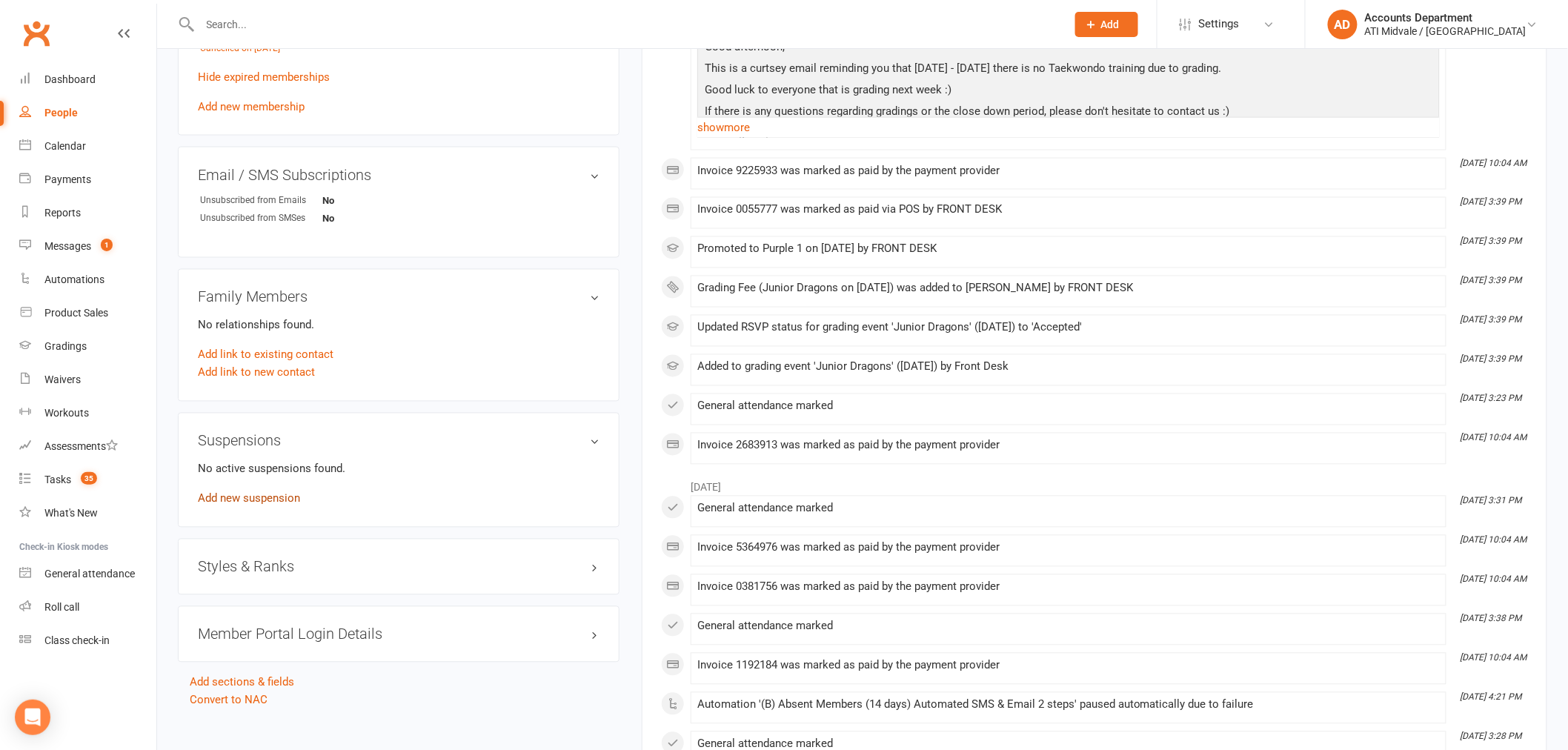
click at [278, 493] on link "Add new suspension" at bounding box center [249, 499] width 102 height 14
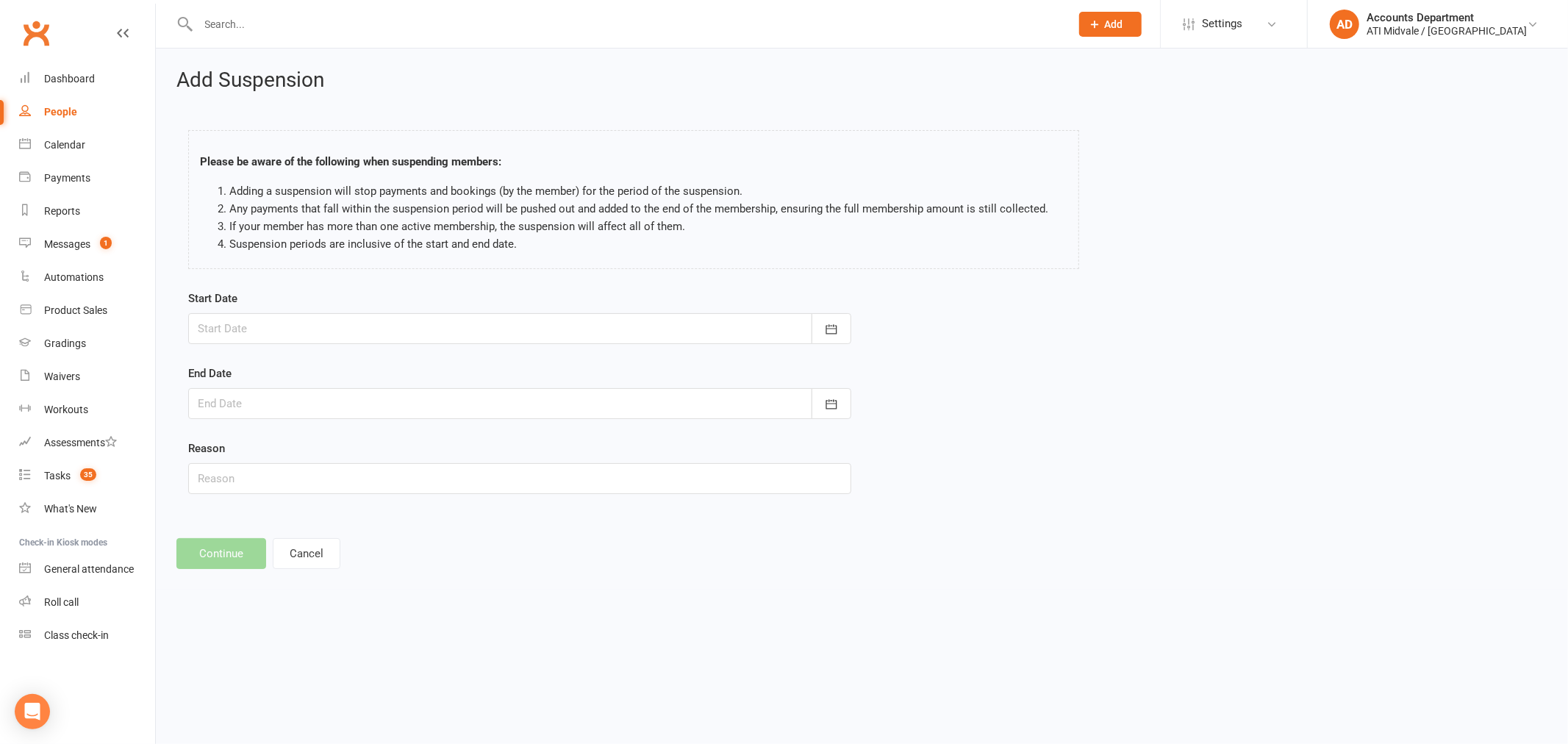
click at [328, 324] on div at bounding box center [519, 329] width 663 height 31
click at [280, 472] on span "13" at bounding box center [280, 478] width 12 height 12
type input "[DATE]"
click at [270, 397] on div at bounding box center [519, 404] width 663 height 31
click at [404, 575] on span "24" at bounding box center [410, 581] width 12 height 12
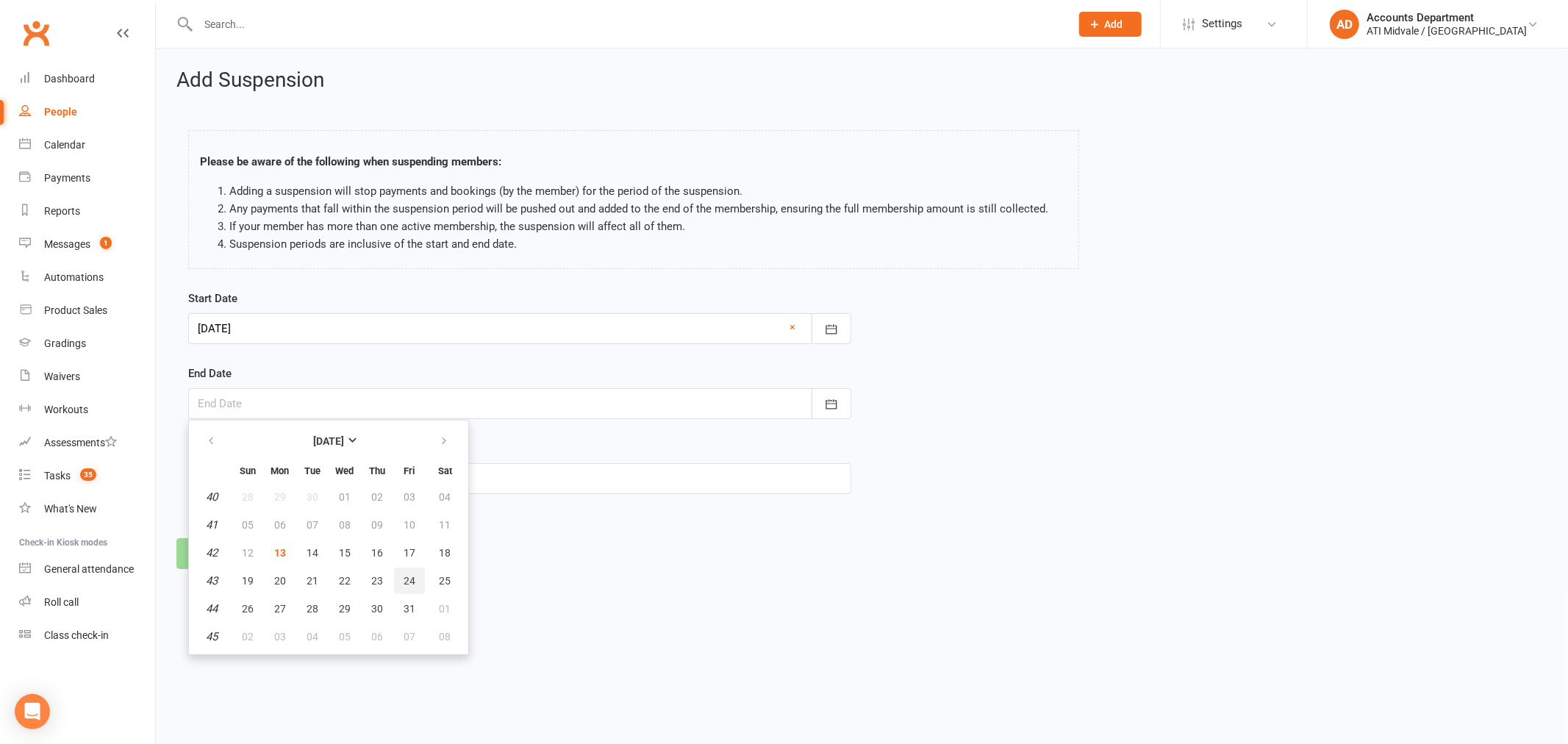
type input "[DATE]"
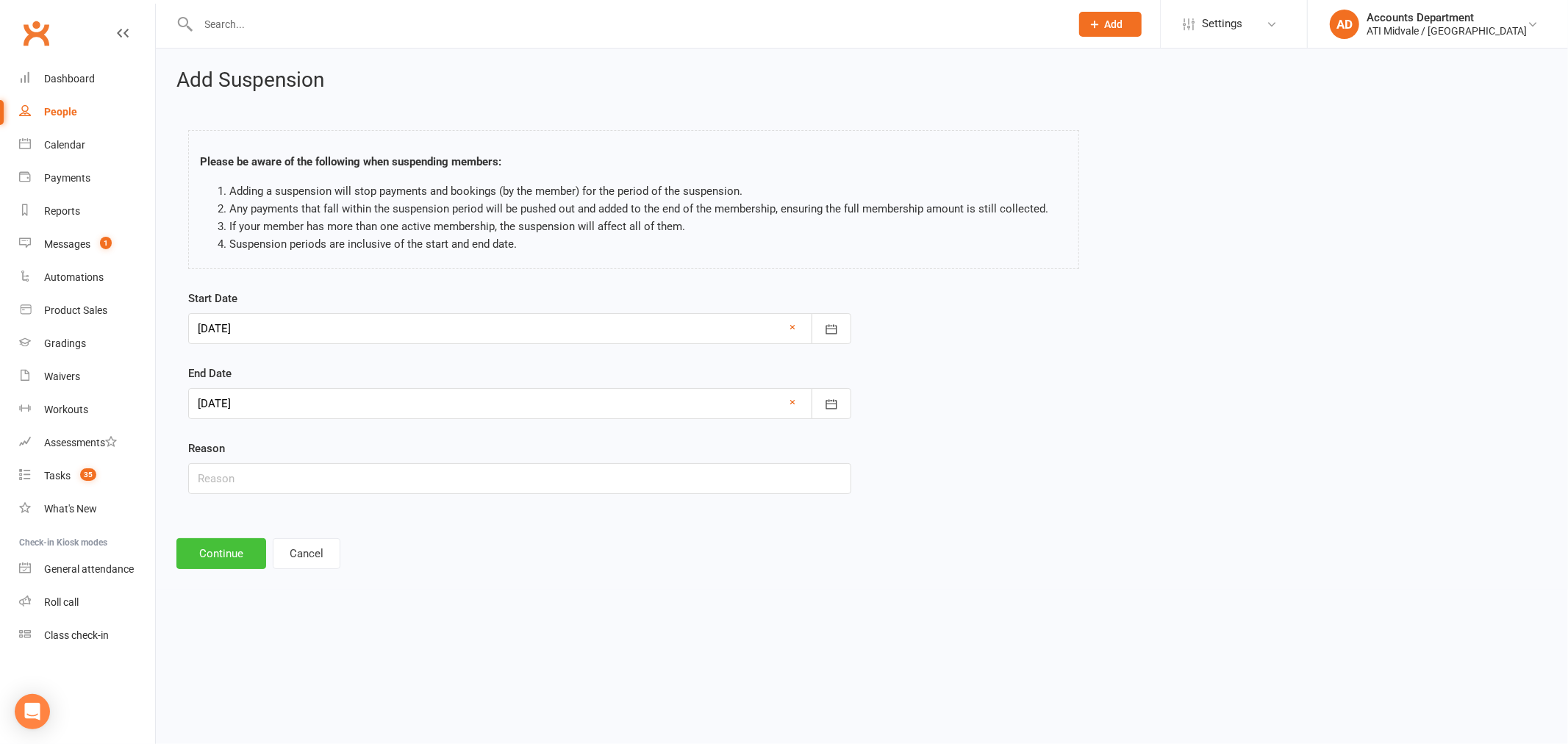
click at [226, 549] on button "Continue" at bounding box center [221, 554] width 90 height 31
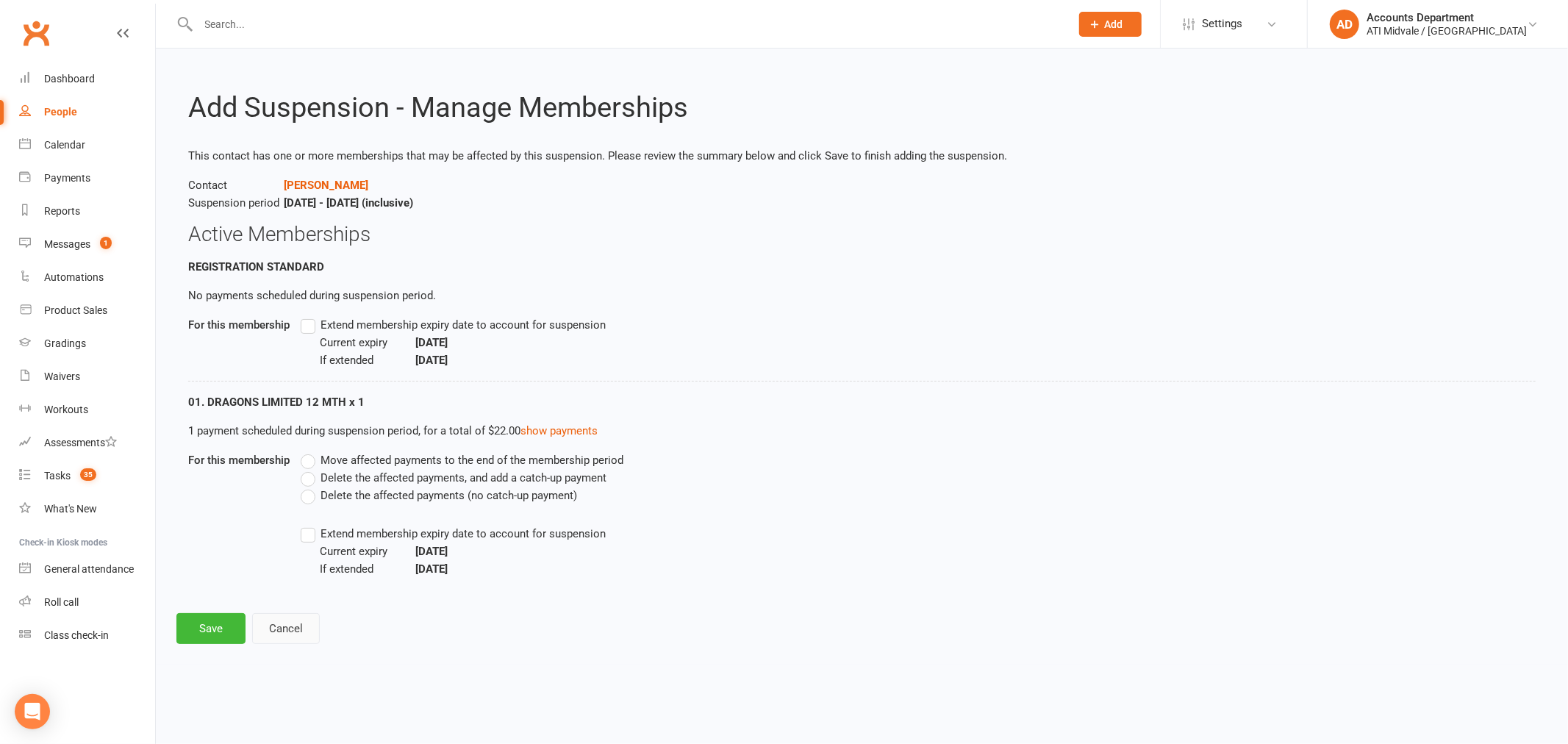
click at [288, 623] on button "Cancel" at bounding box center [286, 629] width 68 height 31
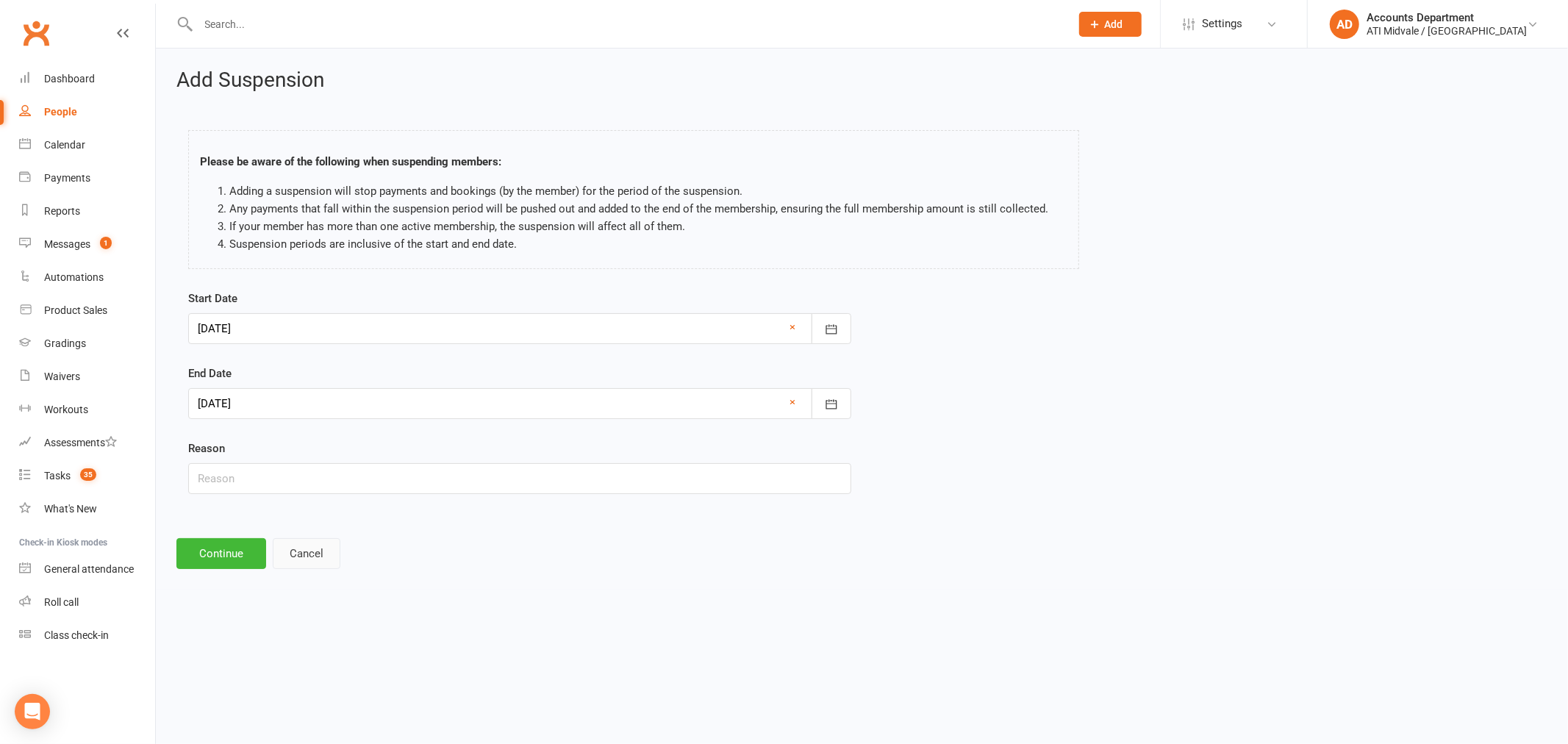
click at [309, 559] on button "Cancel" at bounding box center [306, 554] width 68 height 31
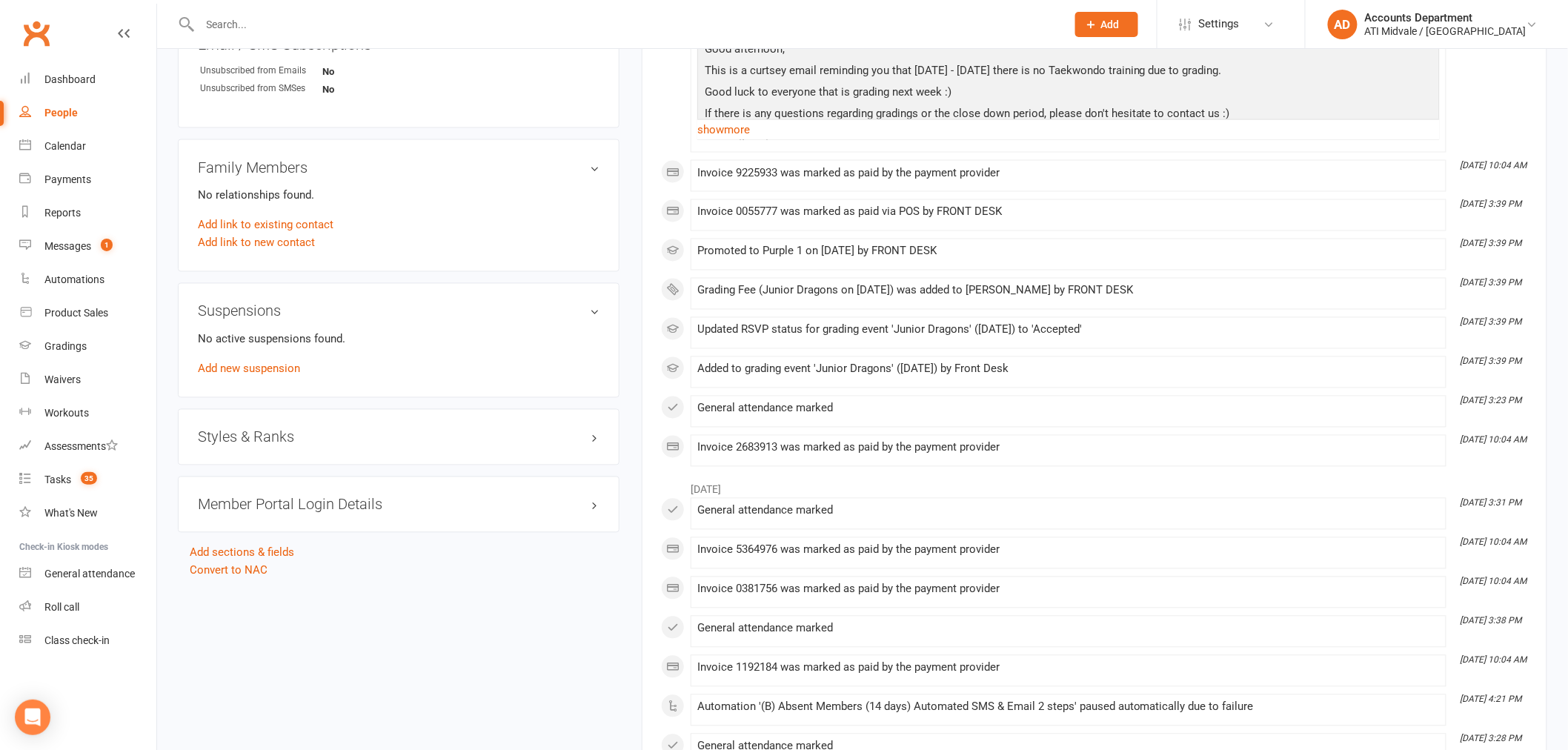
scroll to position [906, 0]
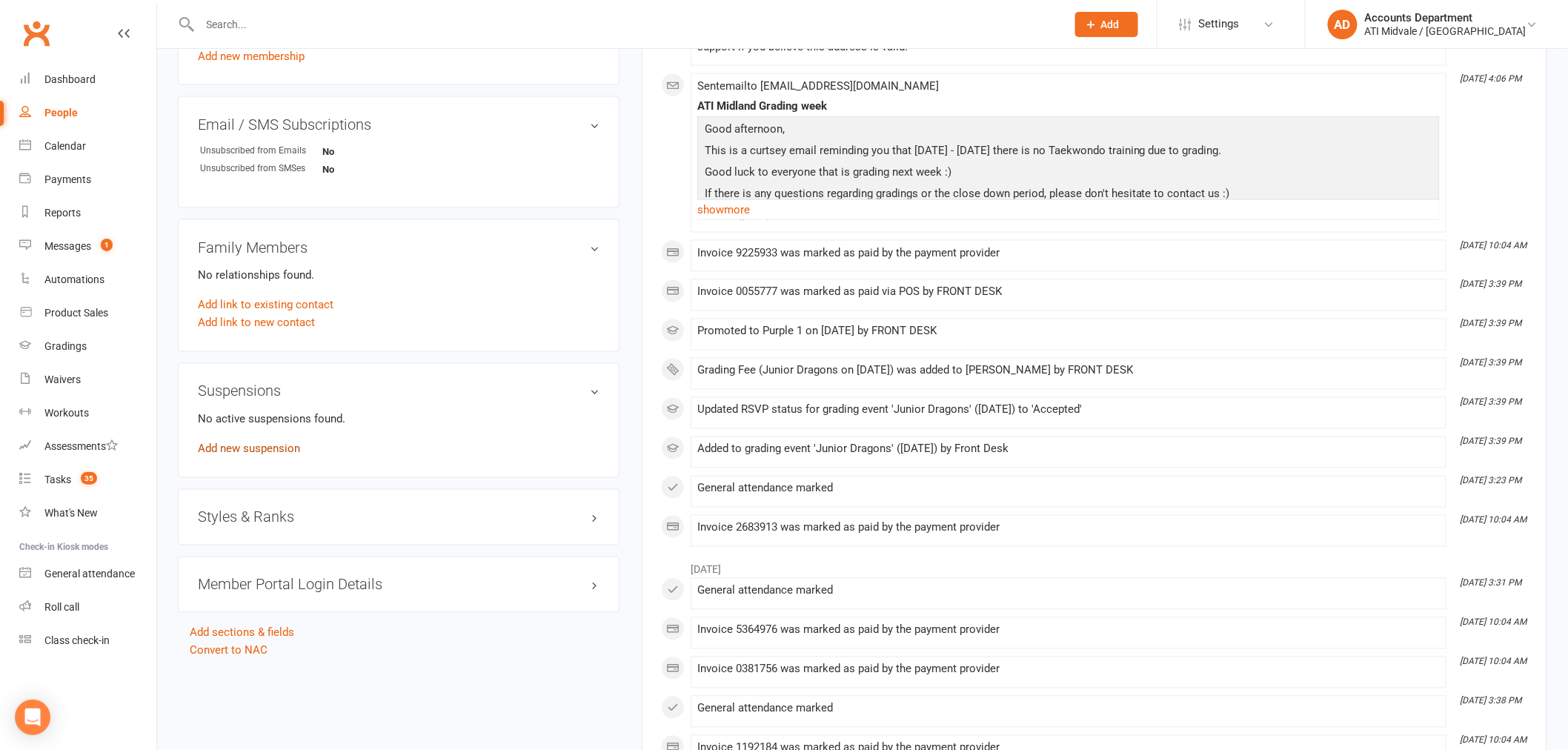
click at [286, 442] on link "Add new suspension" at bounding box center [249, 449] width 102 height 14
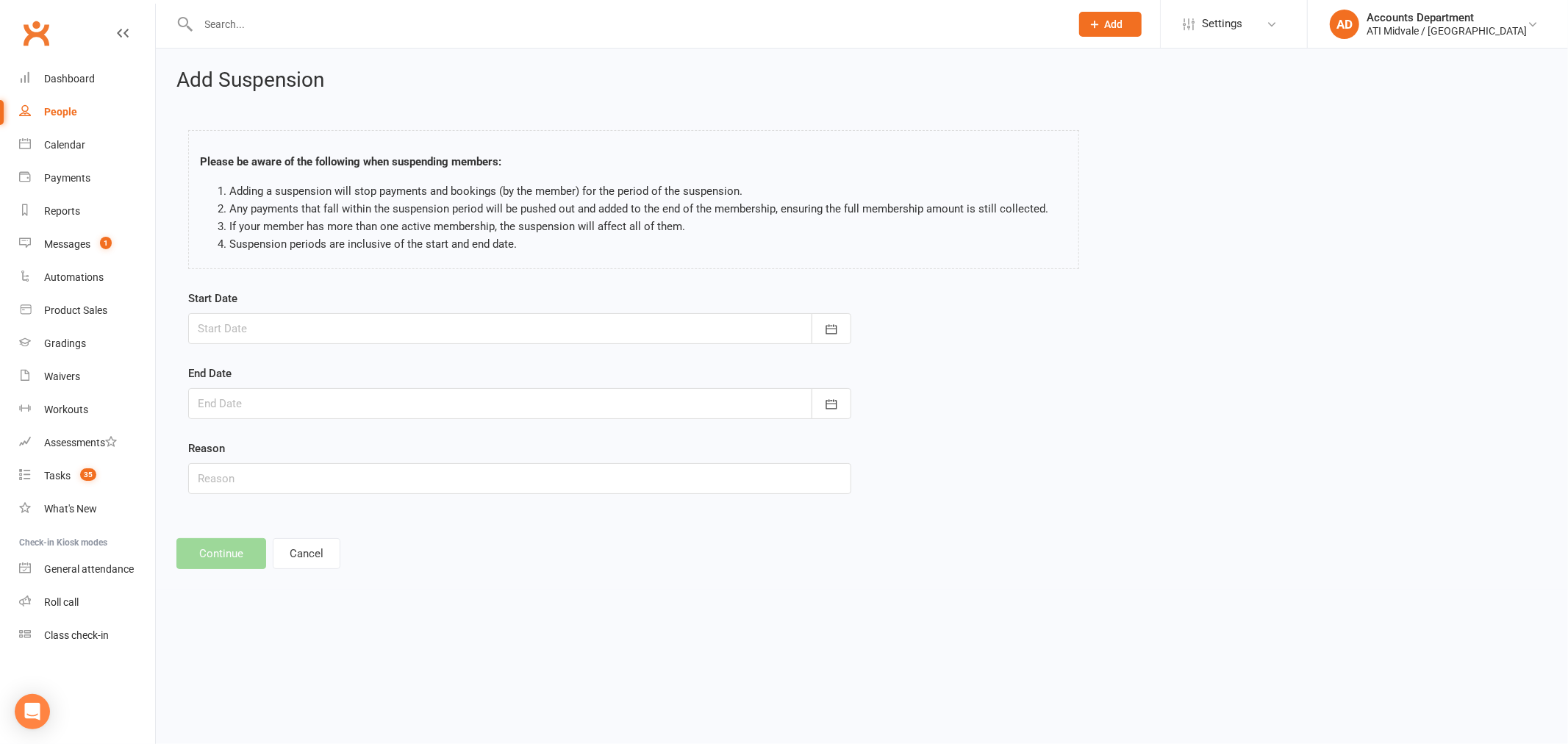
click at [539, 406] on div at bounding box center [519, 404] width 663 height 31
click at [437, 488] on input "text" at bounding box center [519, 479] width 663 height 31
click at [595, 579] on div "Add Suspension Please be aware of the following when suspending members: Adding…" at bounding box center [862, 318] width 1412 height 541
click at [309, 557] on button "Cancel" at bounding box center [306, 554] width 68 height 31
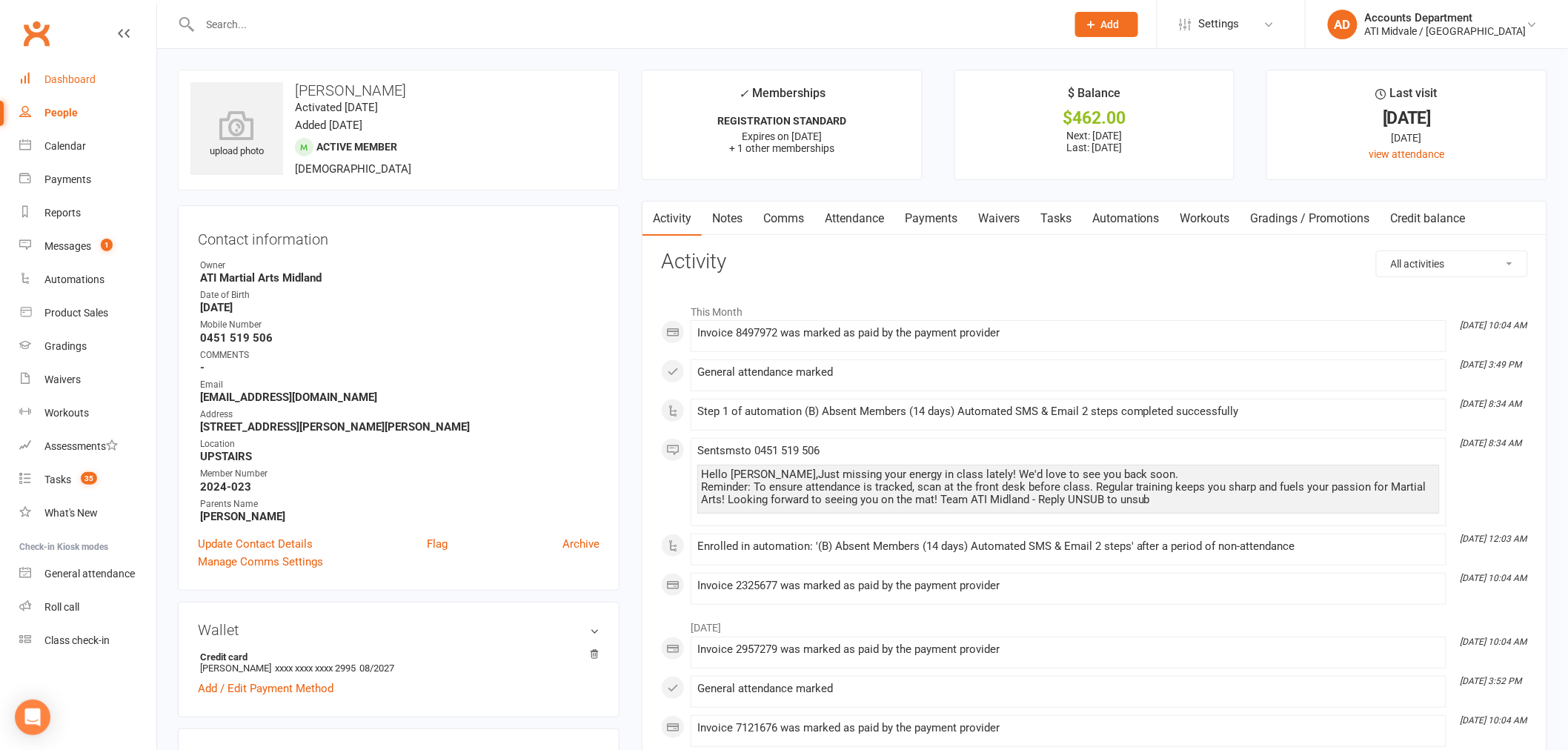
click at [70, 76] on div "Dashboard" at bounding box center [70, 80] width 51 height 12
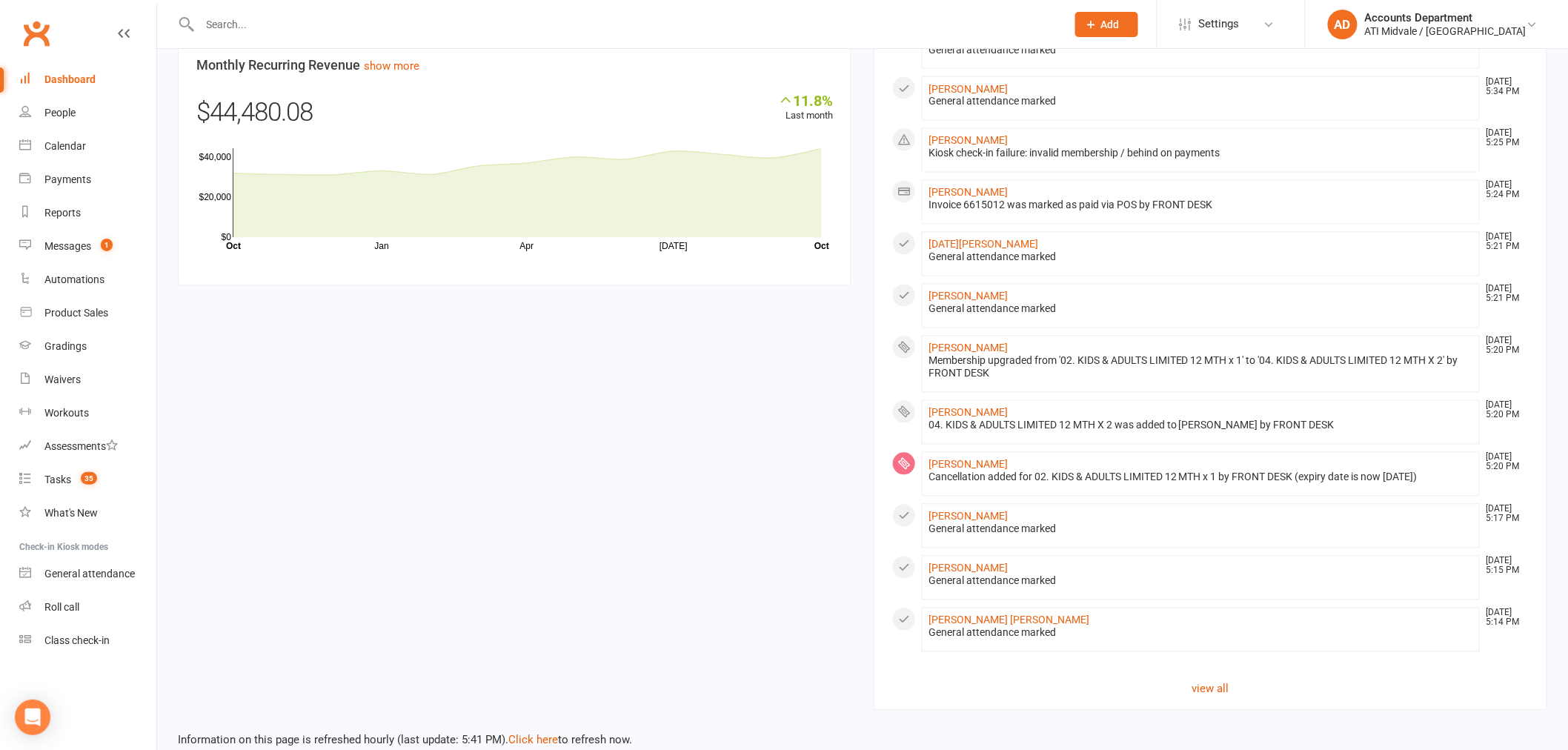
scroll to position [1102, 0]
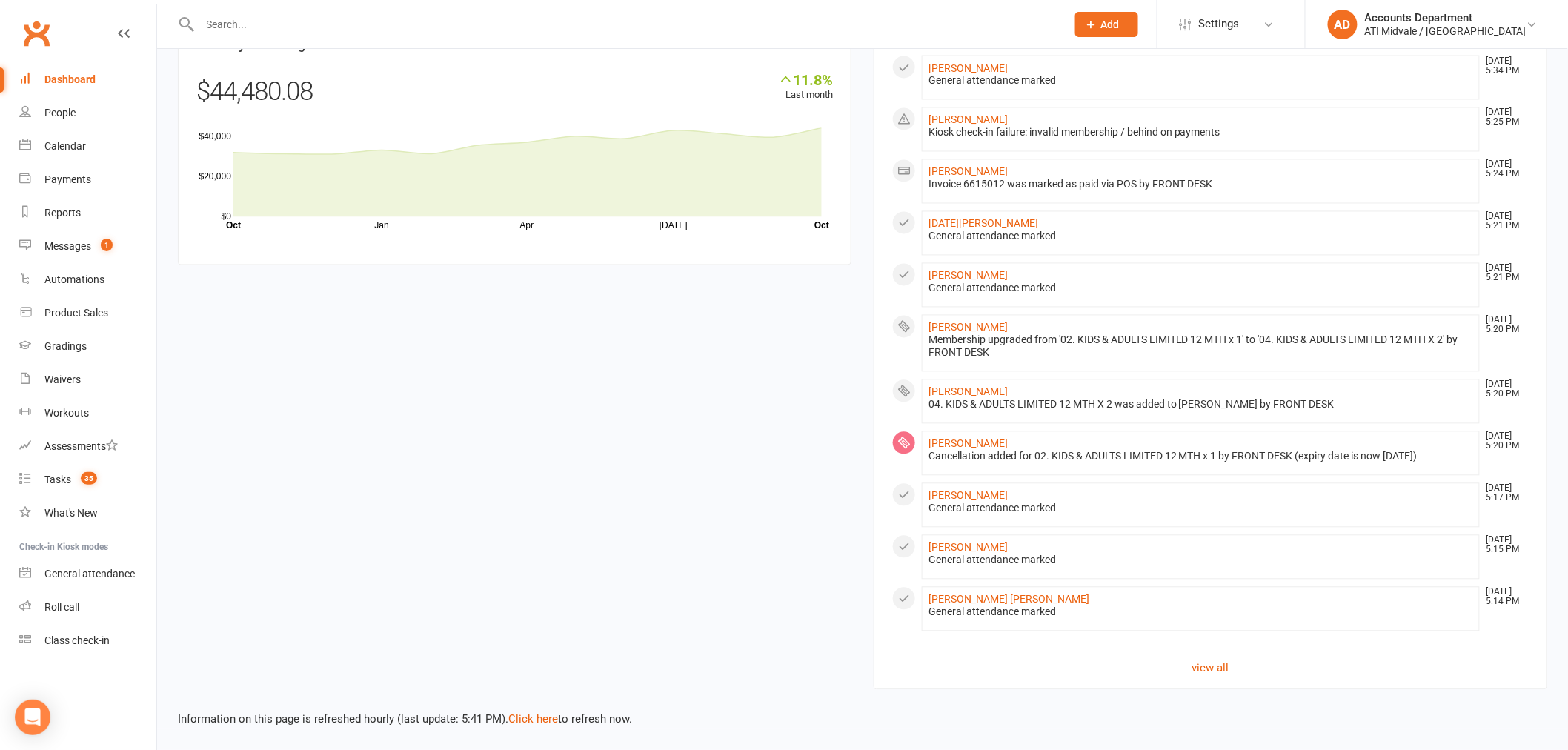
click at [1209, 657] on section "All activities Recent Activity [PERSON_NAME] [DATE] 6:01 PM General attendance …" at bounding box center [1210, 98] width 673 height 1183
click at [1216, 665] on link "view all" at bounding box center [1210, 669] width 637 height 18
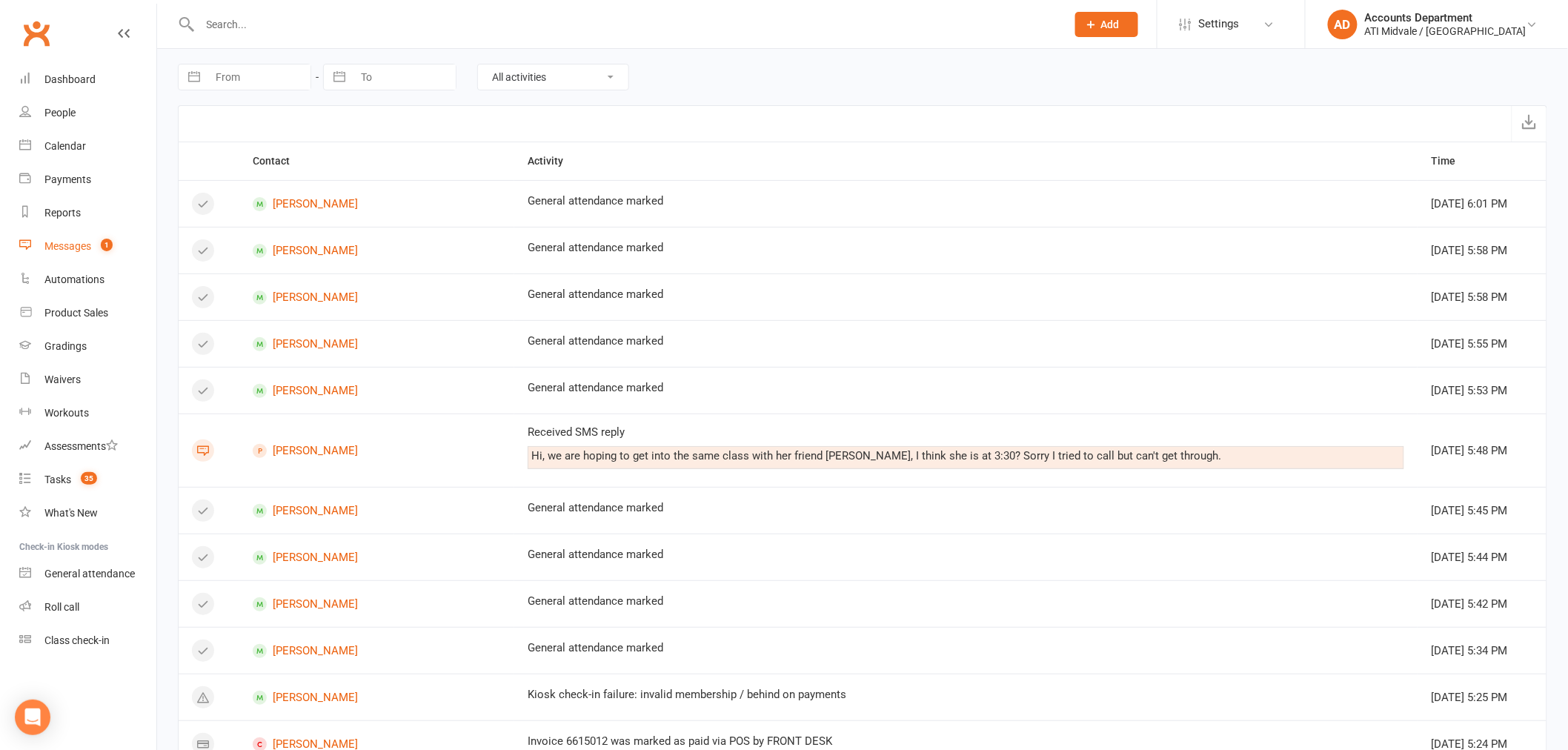
click at [76, 243] on div "Messages" at bounding box center [67, 246] width 46 height 12
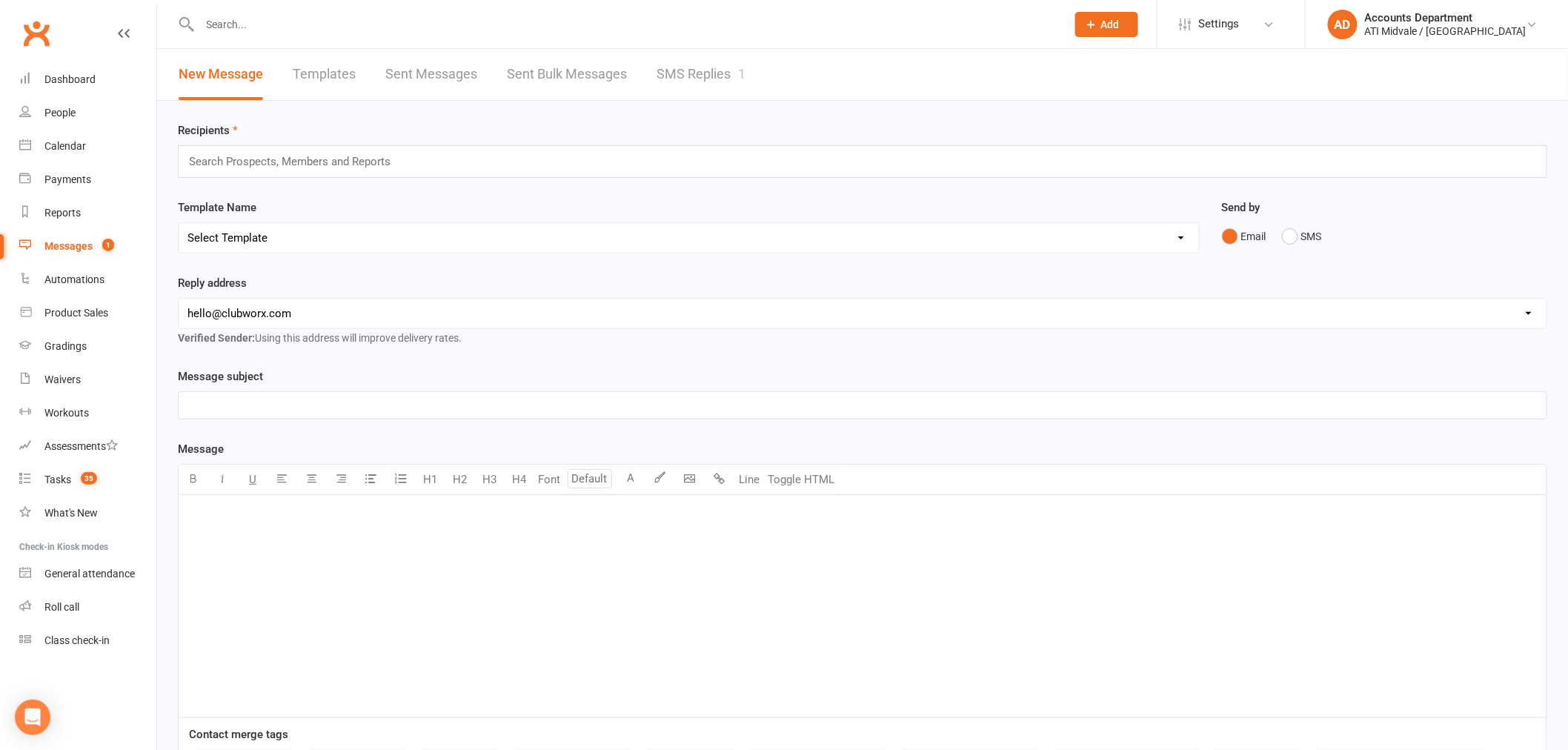
click at [701, 72] on link "SMS Replies 1" at bounding box center [701, 74] width 89 height 51
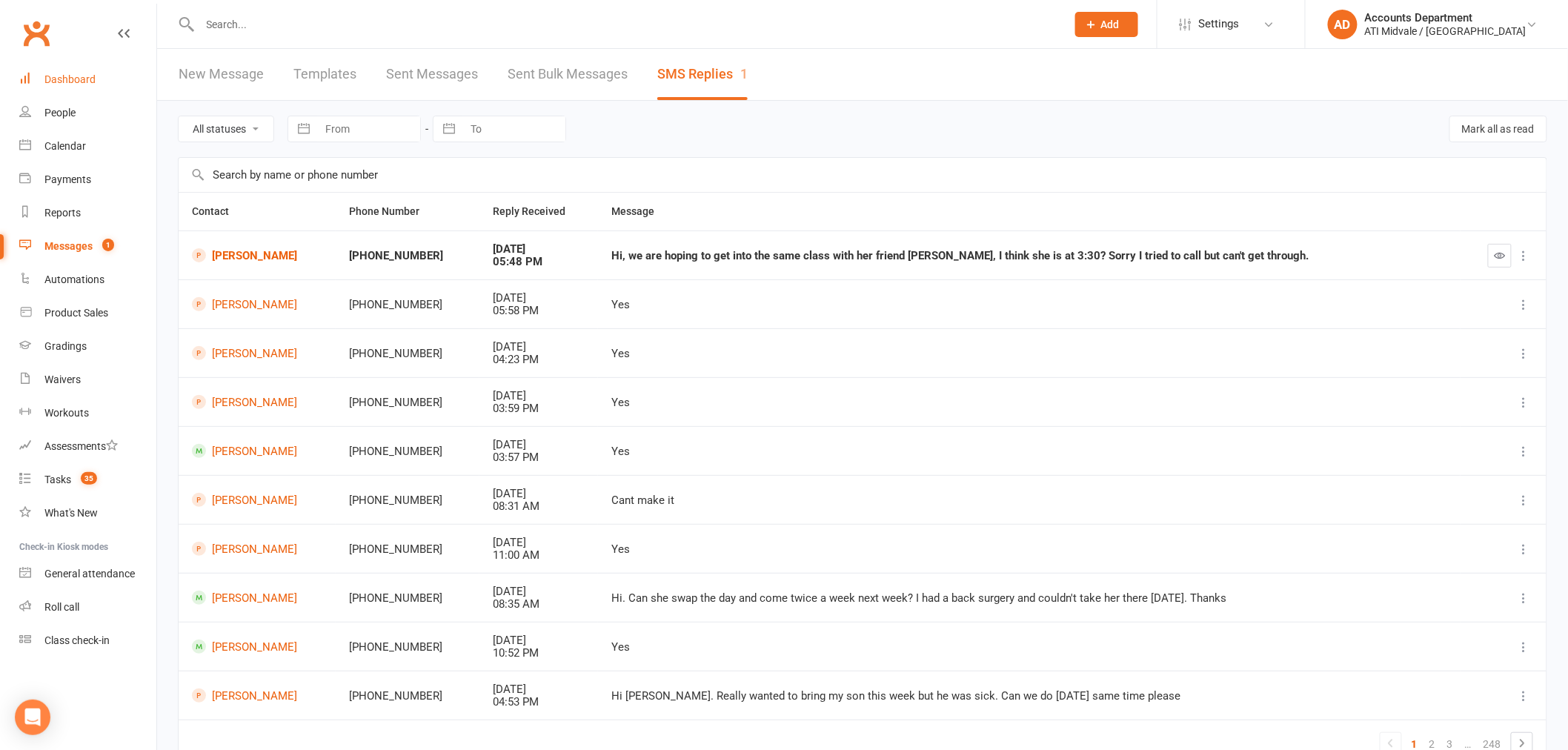
click at [64, 78] on div "Dashboard" at bounding box center [70, 80] width 51 height 12
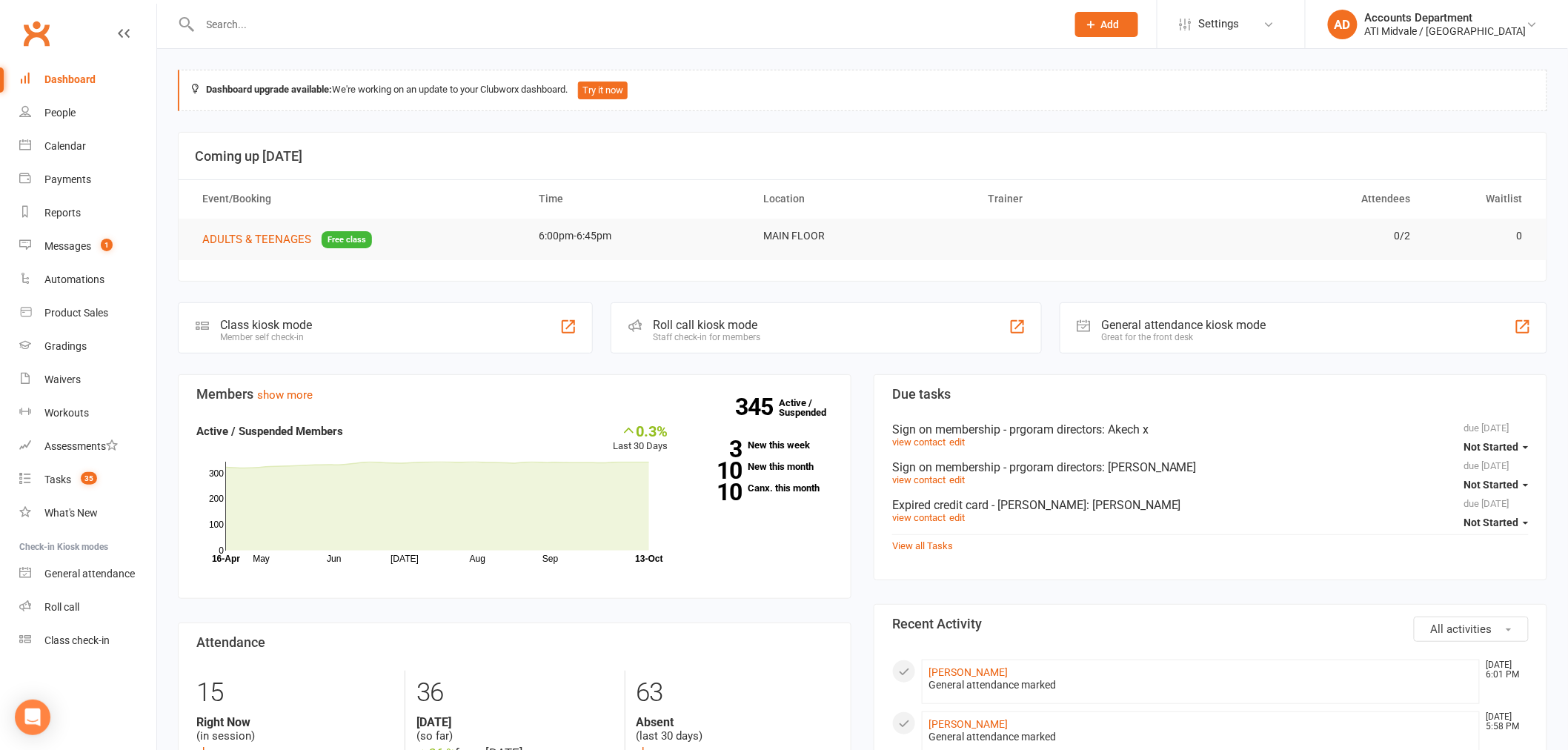
click at [49, 78] on div "Dashboard" at bounding box center [70, 80] width 51 height 12
click at [76, 242] on div "Messages" at bounding box center [67, 246] width 46 height 12
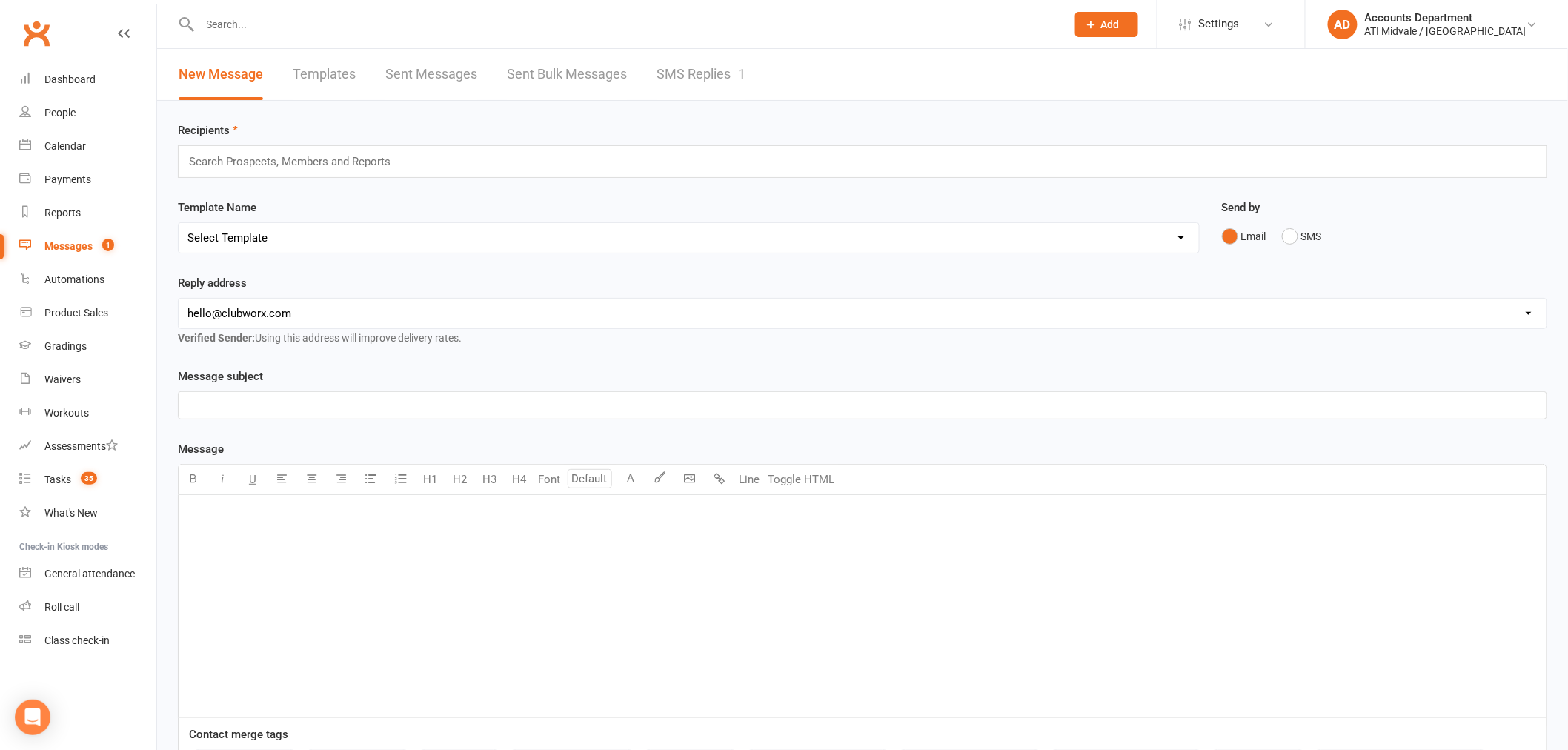
click at [684, 73] on link "SMS Replies 1" at bounding box center [701, 74] width 89 height 51
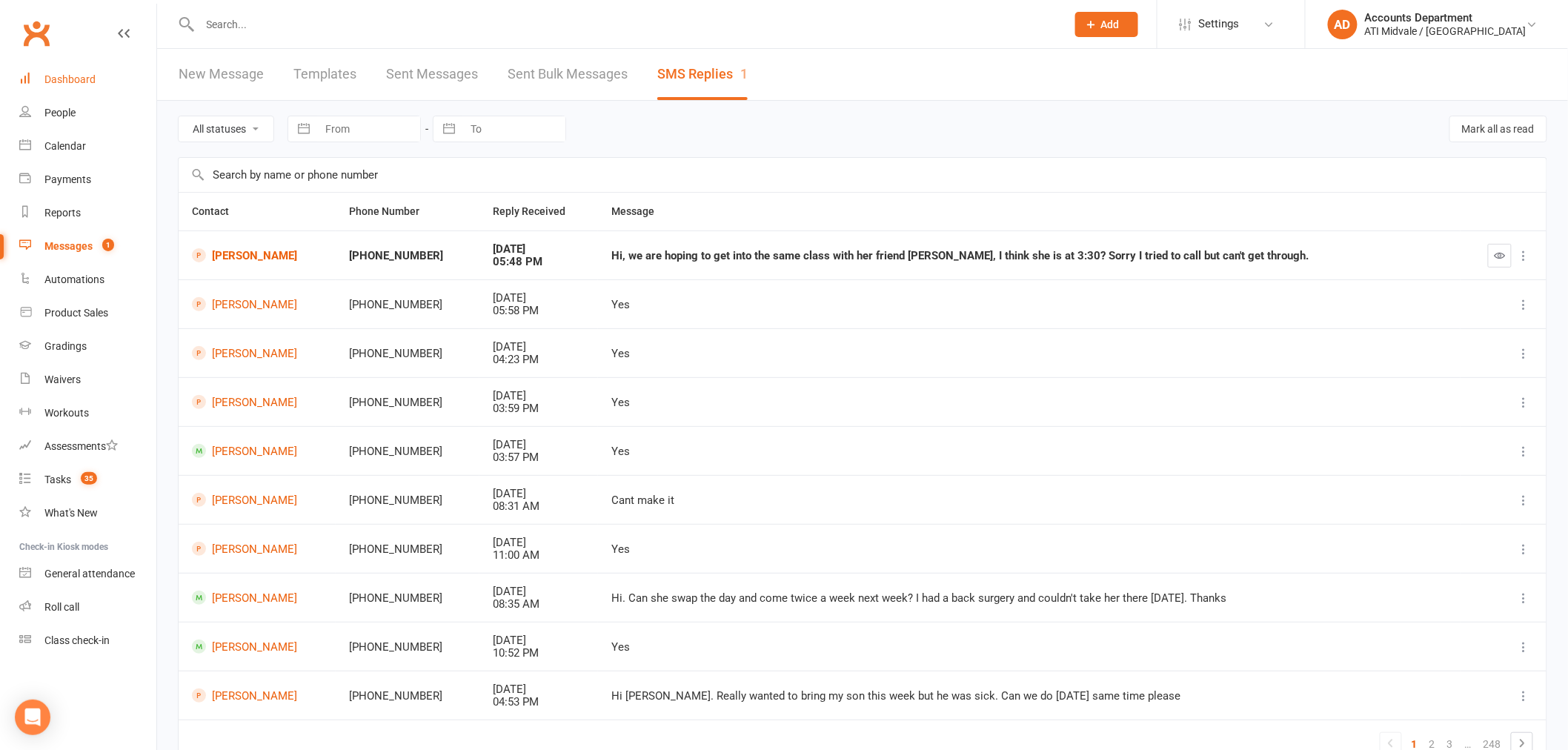
click at [56, 80] on div "Dashboard" at bounding box center [70, 80] width 51 height 12
